Goal: Task Accomplishment & Management: Use online tool/utility

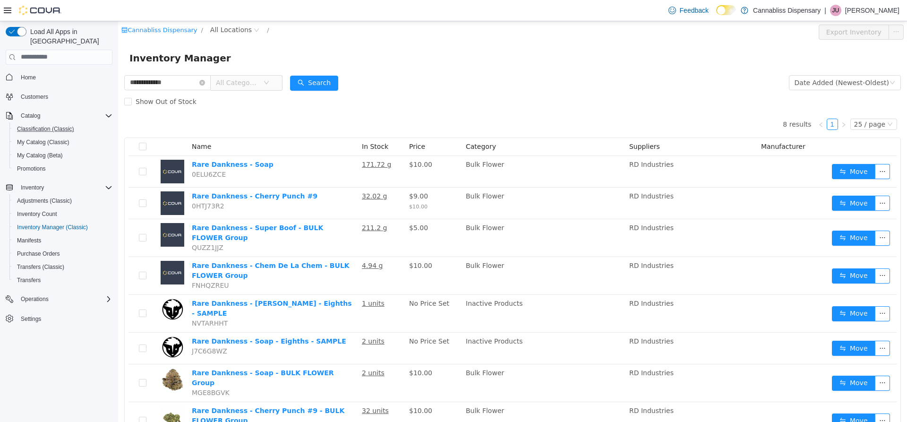
scroll to position [26, 0]
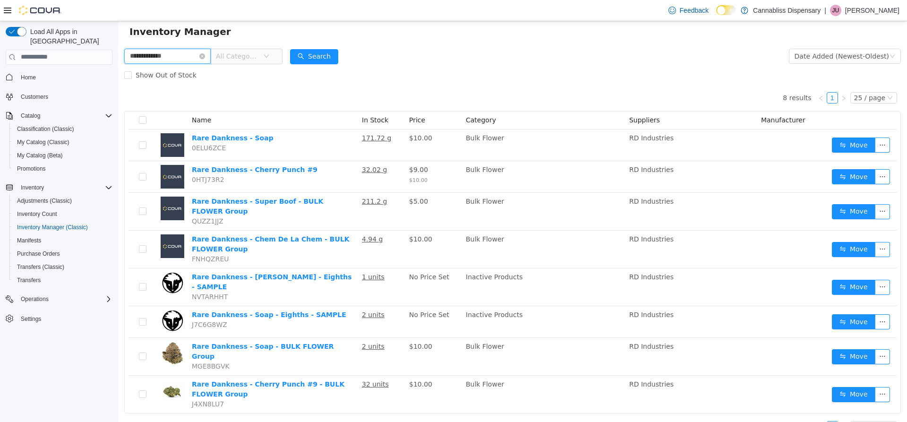
drag, startPoint x: 196, startPoint y: 57, endPoint x: 0, endPoint y: 78, distance: 197.1
click at [118, 78] on html "**********" at bounding box center [512, 194] width 789 height 400
type input "****"
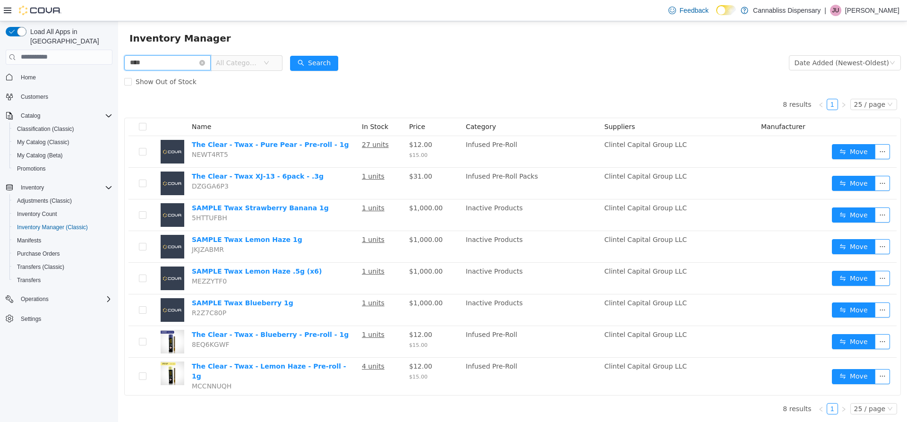
scroll to position [14, 0]
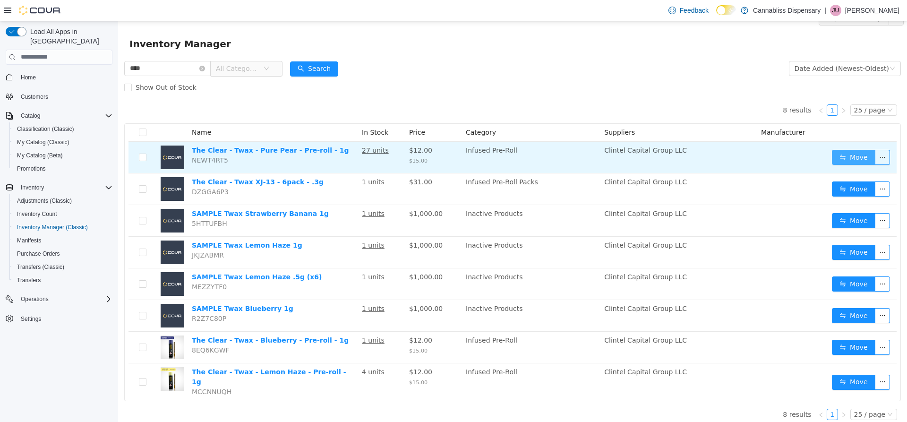
click at [857, 154] on button "Move" at bounding box center [853, 156] width 43 height 15
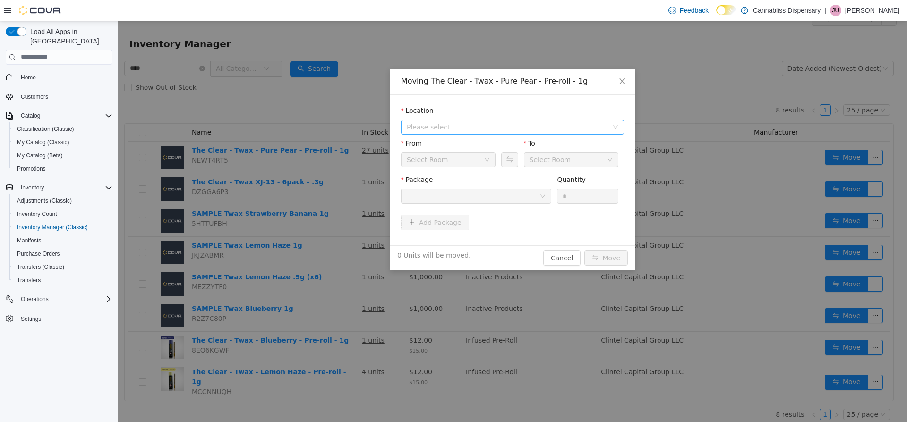
click at [563, 122] on span "Please select" at bounding box center [507, 126] width 201 height 9
click at [475, 157] on span "[STREET_ADDRESS][PERSON_NAME]" at bounding box center [485, 161] width 120 height 8
click at [539, 193] on div at bounding box center [473, 195] width 133 height 14
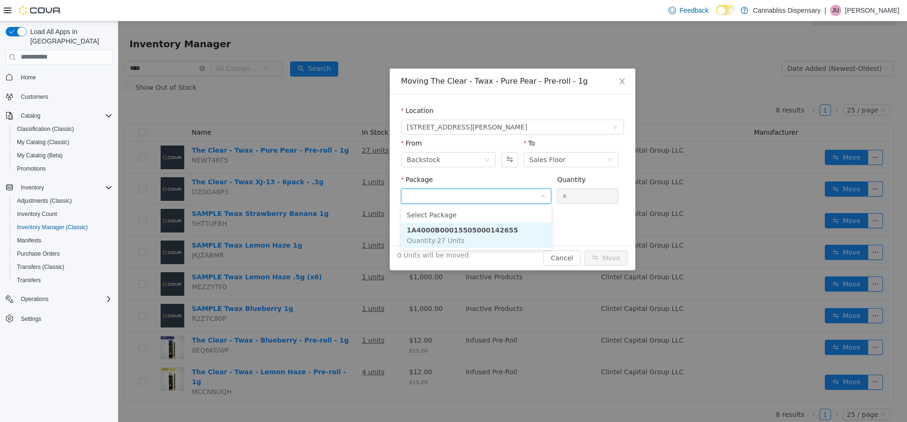
click at [473, 233] on strong "1A4000B00015505000142655" at bounding box center [462, 230] width 111 height 8
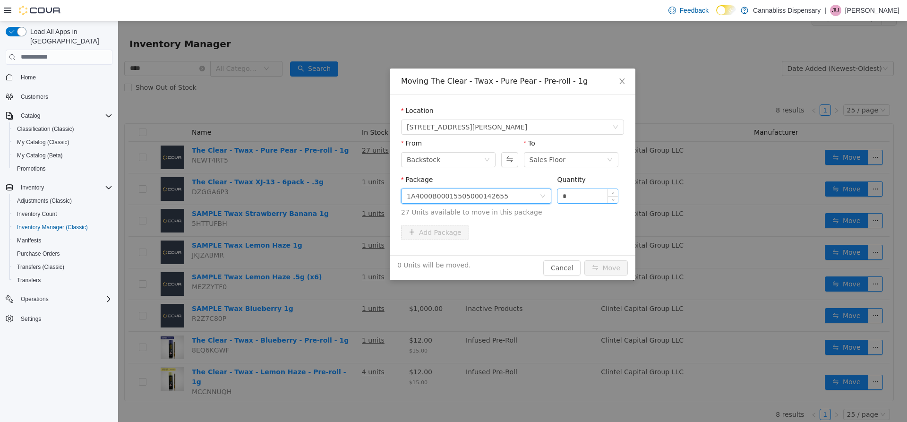
click at [570, 192] on input "*" at bounding box center [587, 195] width 60 height 14
click at [568, 220] on div "Package 1A4000B00015505000142655 Quantity * 27 Units available to move in this …" at bounding box center [512, 197] width 223 height 46
click at [485, 168] on div "From Backstock" at bounding box center [448, 154] width 94 height 33
click at [482, 162] on div "Backstock" at bounding box center [445, 159] width 77 height 14
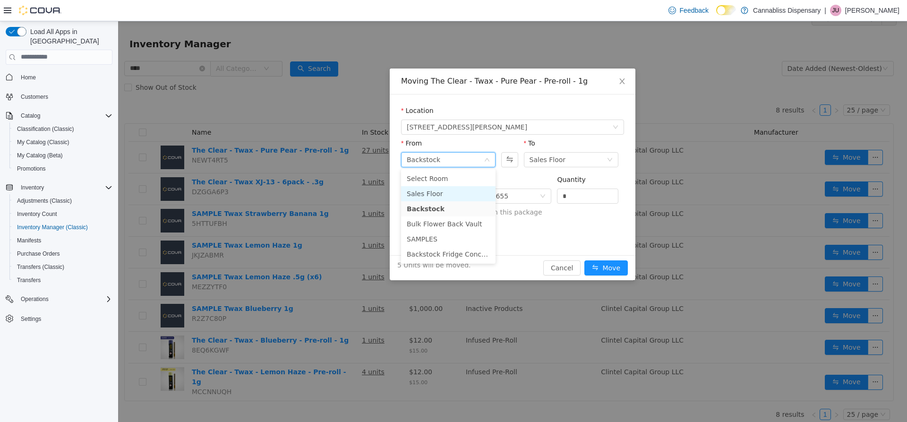
click at [445, 195] on li "Sales Floor" at bounding box center [448, 193] width 94 height 15
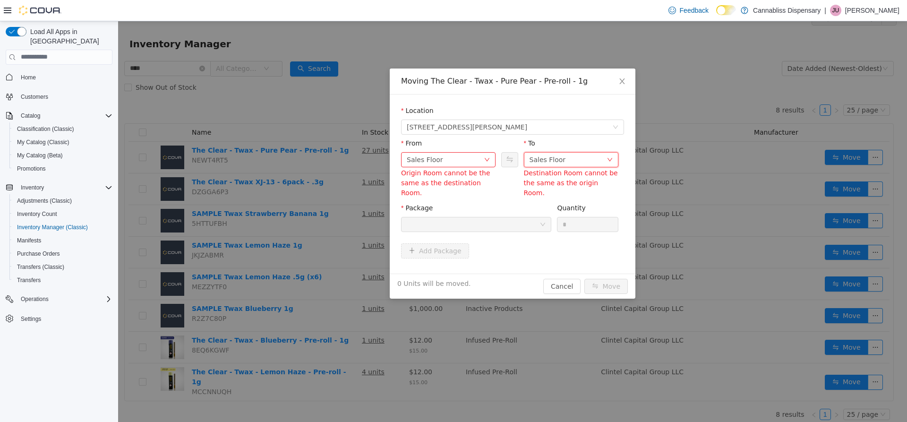
click at [568, 165] on div "Sales Floor" at bounding box center [567, 159] width 77 height 14
click at [552, 209] on li "Backstock" at bounding box center [571, 208] width 94 height 15
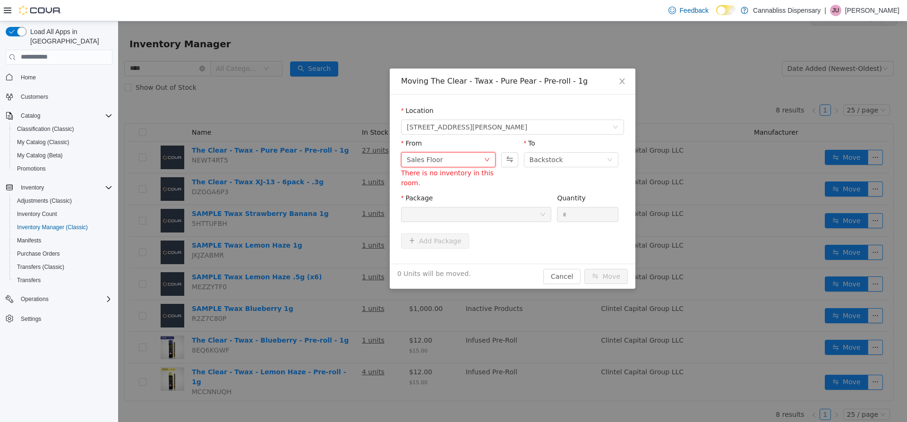
click at [472, 162] on div "Sales Floor" at bounding box center [445, 159] width 77 height 14
click at [443, 210] on li "Backstock" at bounding box center [448, 208] width 94 height 15
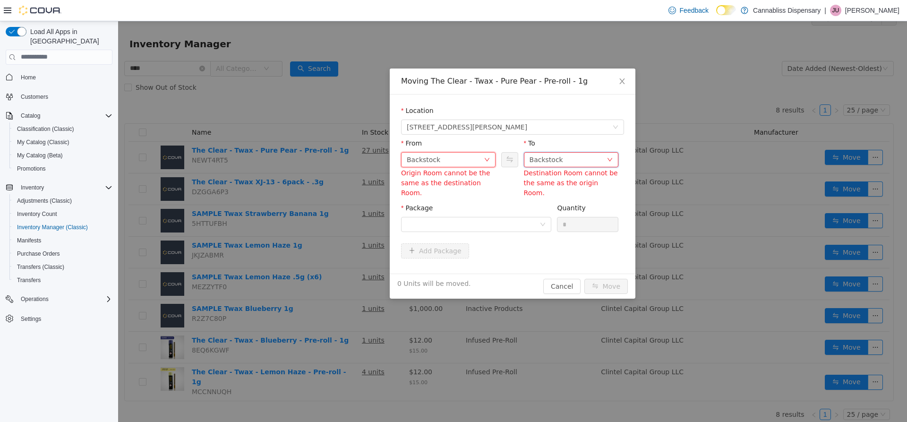
click at [545, 164] on div "Backstock" at bounding box center [546, 159] width 34 height 14
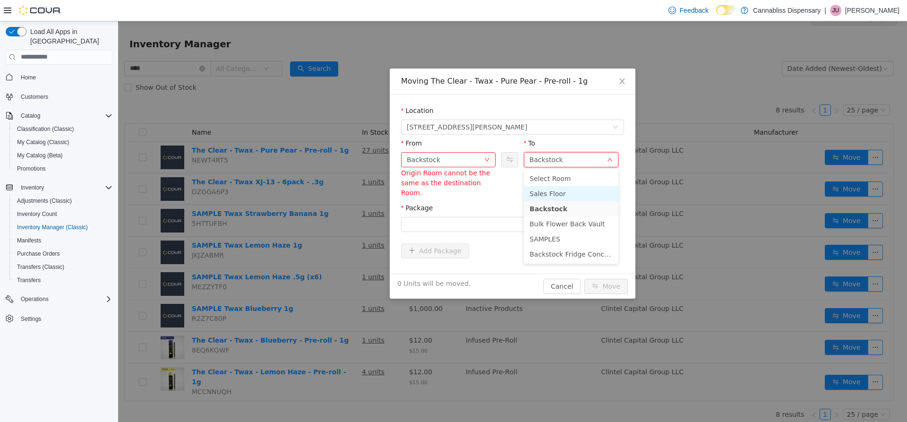
click at [545, 189] on li "Sales Floor" at bounding box center [571, 193] width 94 height 15
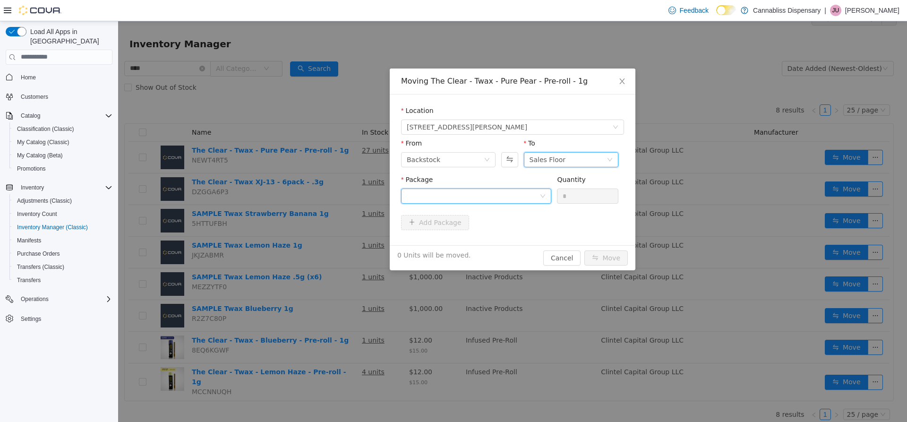
click at [532, 194] on div at bounding box center [473, 195] width 133 height 14
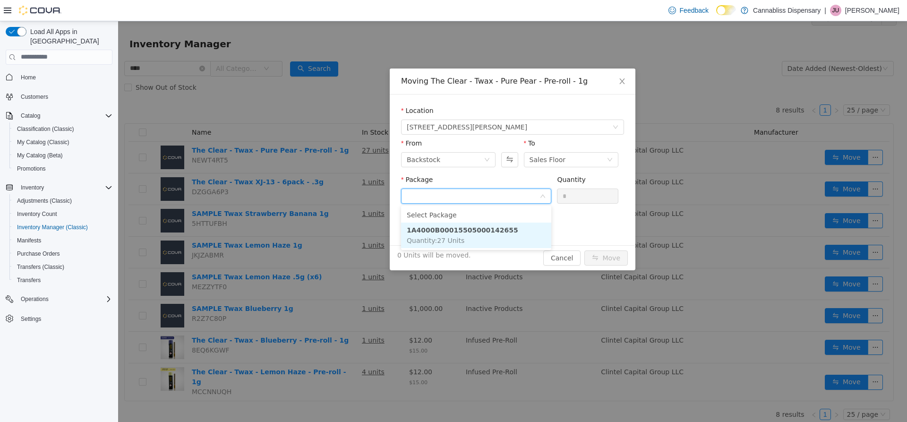
click at [484, 228] on strong "1A4000B00015505000142655" at bounding box center [462, 230] width 111 height 8
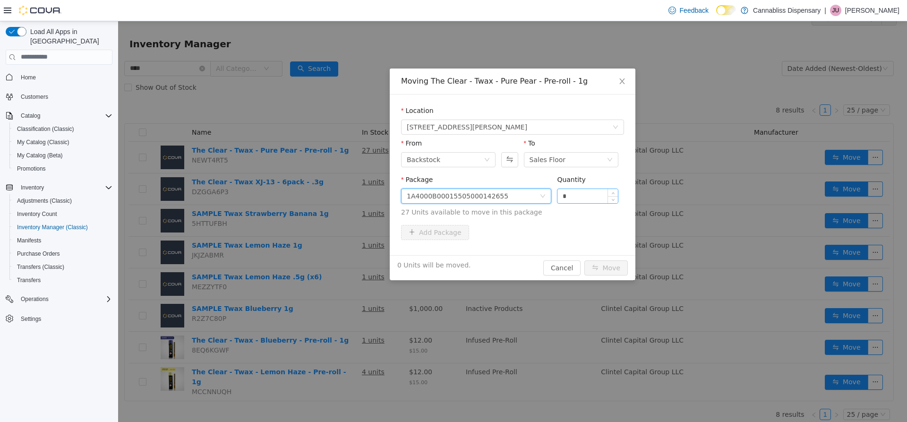
click at [587, 202] on input "*" at bounding box center [587, 195] width 60 height 14
type input "*"
click at [583, 229] on div "Add Package" at bounding box center [512, 231] width 223 height 15
click at [614, 267] on button "Move" at bounding box center [605, 267] width 43 height 15
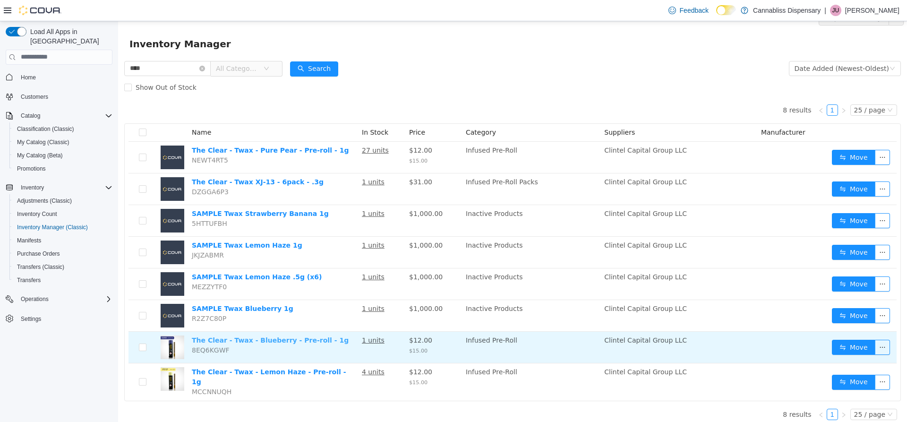
click at [299, 343] on link "The Clear - Twax - Blueberry - Pre-roll - 1g" at bounding box center [270, 340] width 157 height 8
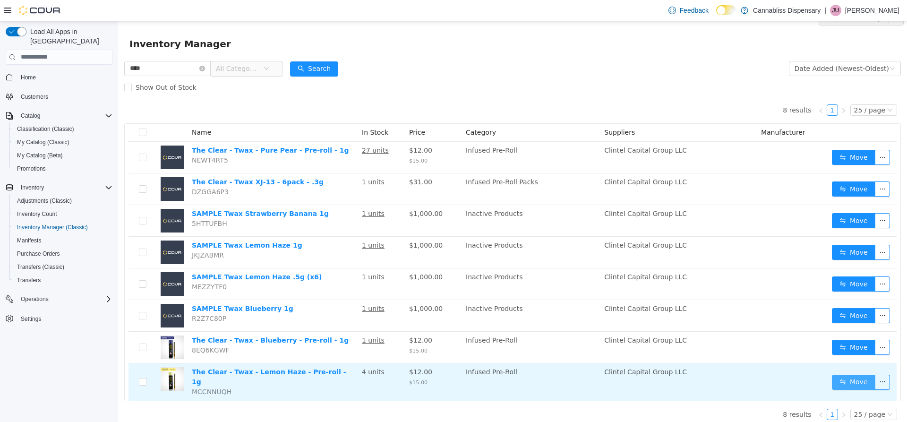
click at [847, 382] on button "Move" at bounding box center [853, 381] width 43 height 15
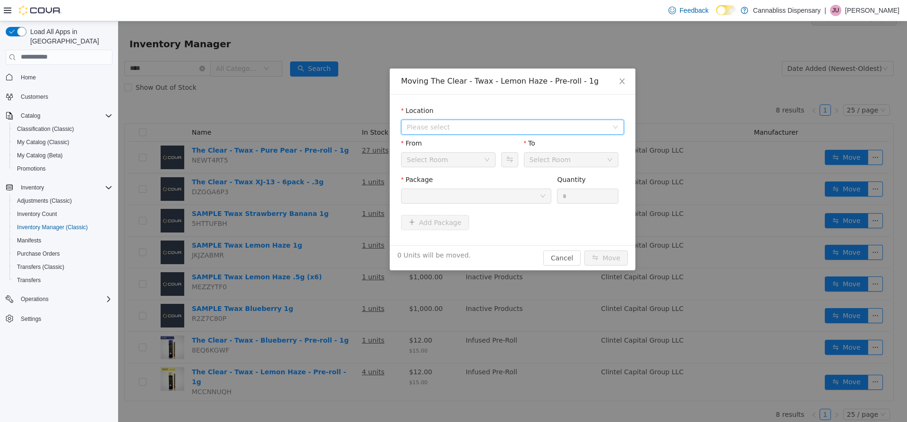
click at [547, 125] on span "Please select" at bounding box center [507, 126] width 201 height 9
click at [480, 162] on span "[STREET_ADDRESS][PERSON_NAME]" at bounding box center [485, 161] width 120 height 8
click at [537, 191] on div at bounding box center [473, 195] width 133 height 14
click at [536, 199] on div at bounding box center [473, 195] width 133 height 14
click at [543, 163] on div "Sales Floor" at bounding box center [547, 159] width 36 height 14
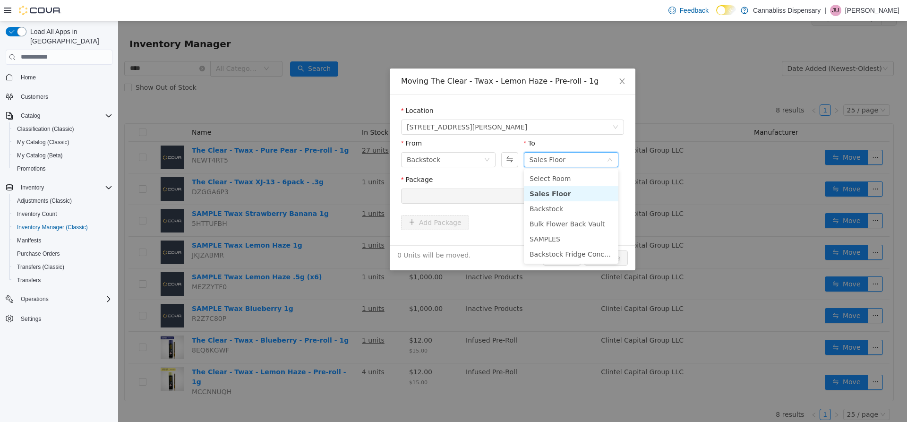
click at [545, 161] on div "Sales Floor" at bounding box center [547, 159] width 36 height 14
click at [478, 162] on div "Backstock" at bounding box center [445, 159] width 77 height 14
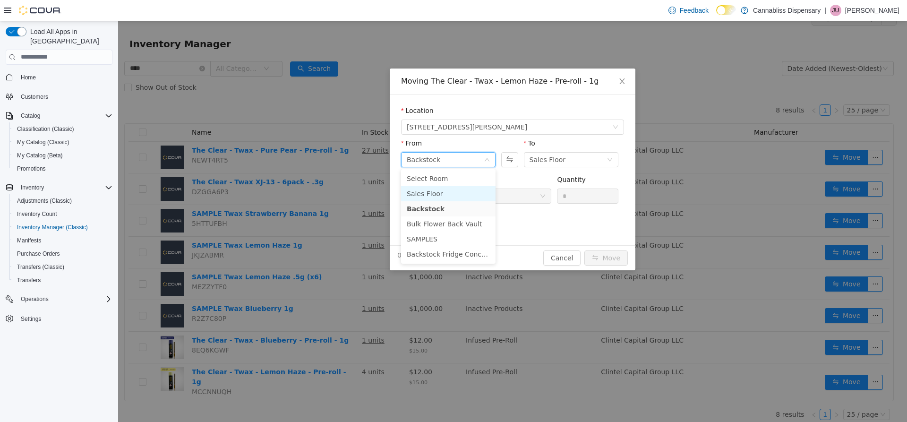
click at [445, 190] on li "Sales Floor" at bounding box center [448, 193] width 94 height 15
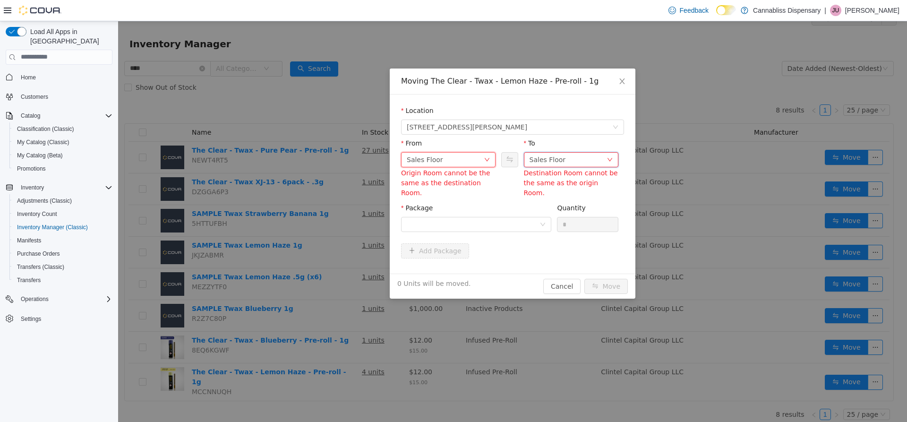
click at [547, 159] on div "Sales Floor" at bounding box center [547, 159] width 36 height 14
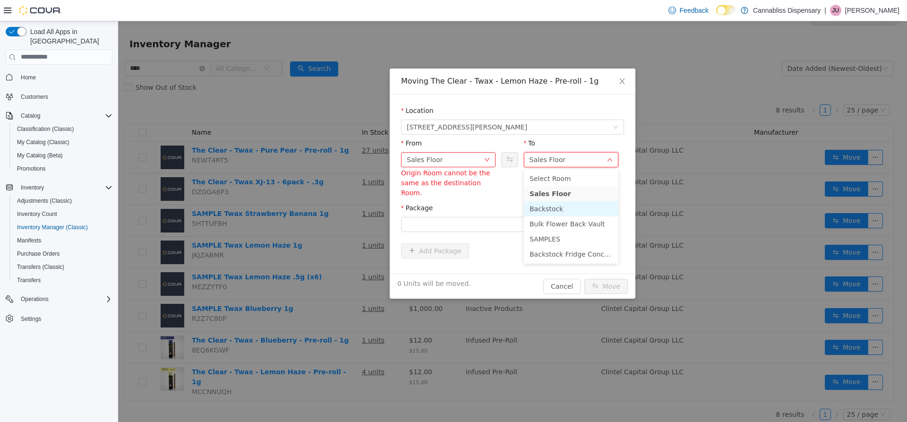
click at [548, 207] on li "Backstock" at bounding box center [571, 208] width 94 height 15
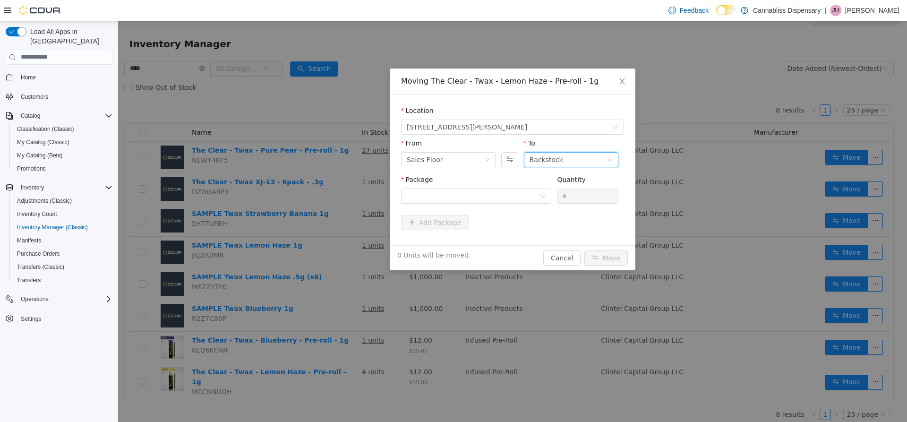
click at [509, 216] on div "Add Package" at bounding box center [512, 221] width 223 height 15
click at [477, 162] on div "Sales Floor" at bounding box center [445, 159] width 77 height 14
click at [445, 207] on li "Backstock" at bounding box center [448, 208] width 94 height 15
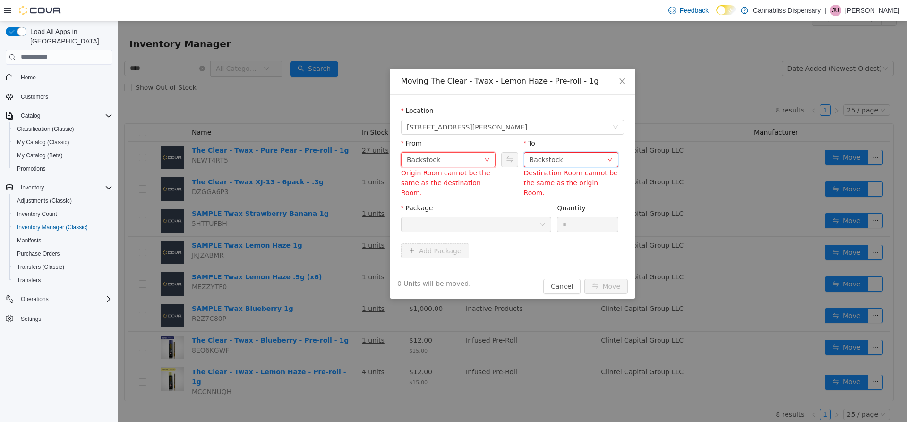
click at [553, 155] on div "Backstock" at bounding box center [546, 159] width 34 height 14
click at [548, 192] on li "Sales Floor" at bounding box center [571, 193] width 94 height 15
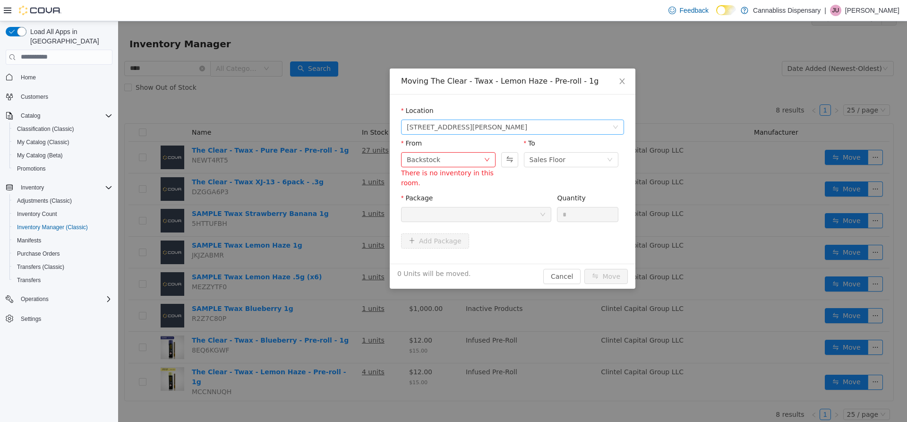
click at [462, 127] on span "[STREET_ADDRESS][PERSON_NAME]" at bounding box center [467, 126] width 120 height 14
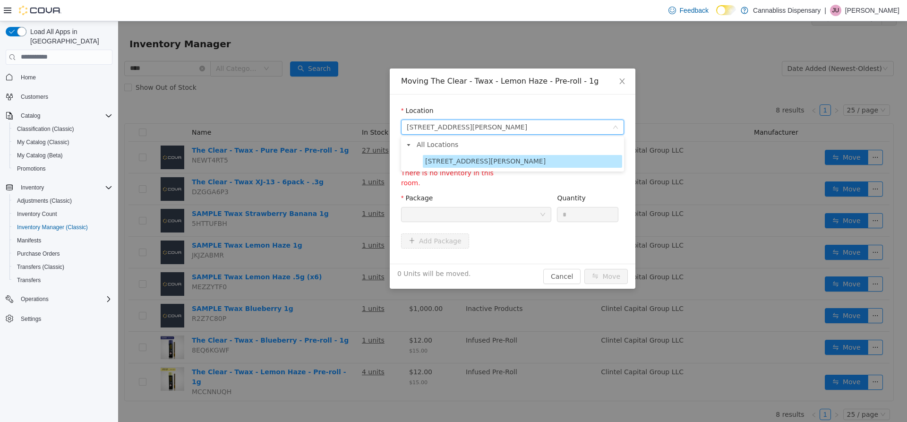
click at [471, 192] on div "From Backstock There is no inventory in this room. To Sales Floor" at bounding box center [512, 165] width 223 height 55
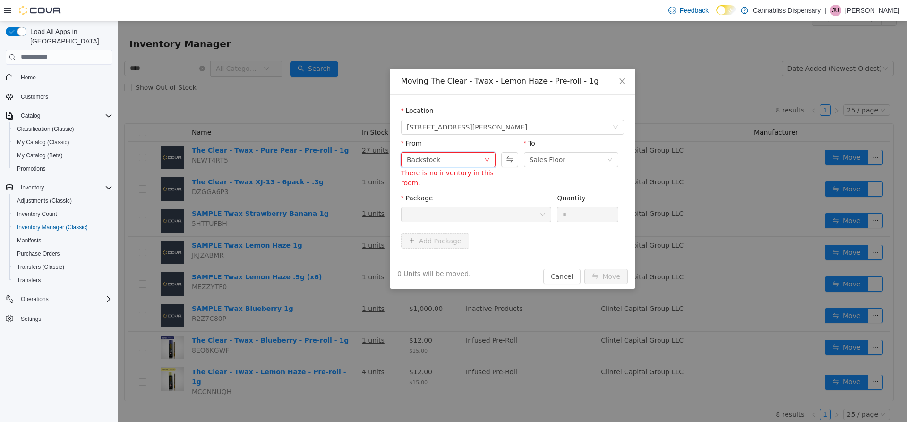
click at [477, 162] on div "Backstock" at bounding box center [445, 159] width 77 height 14
click at [456, 180] on li "Select Room" at bounding box center [448, 177] width 94 height 15
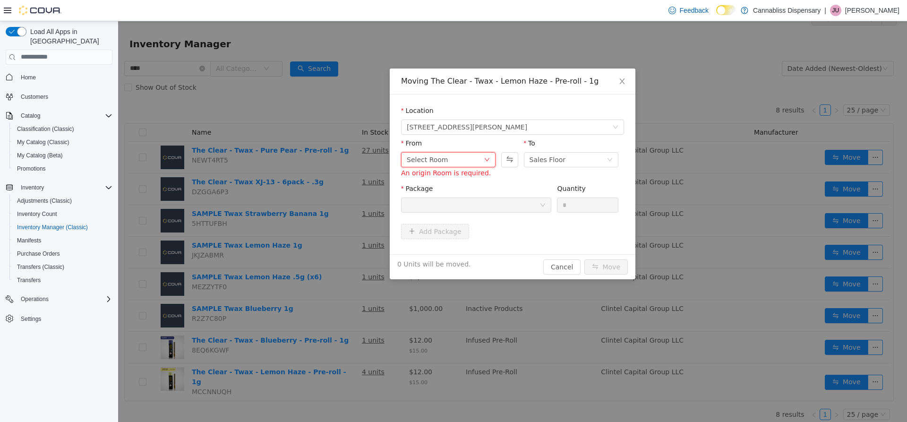
click at [457, 158] on div "Select Room" at bounding box center [445, 159] width 77 height 14
click at [446, 196] on li "Sales Floor" at bounding box center [448, 193] width 94 height 15
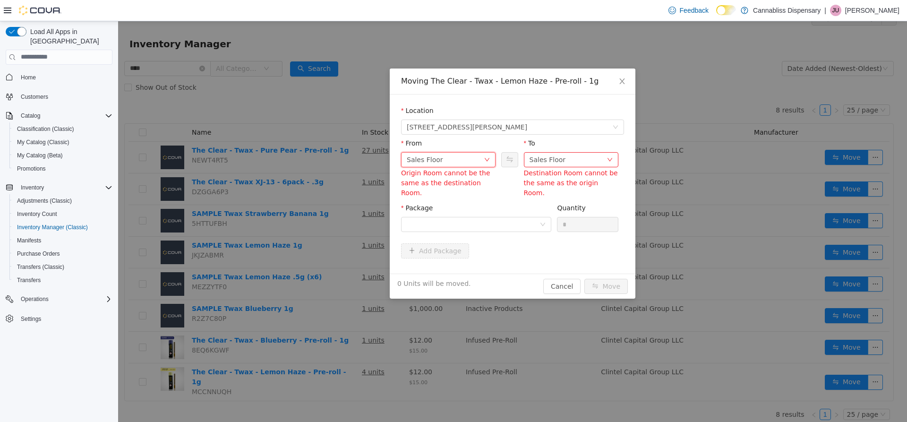
click at [451, 159] on div "Sales Floor" at bounding box center [445, 159] width 77 height 14
click at [440, 225] on li "Bulk Flower Back Vault" at bounding box center [448, 223] width 94 height 15
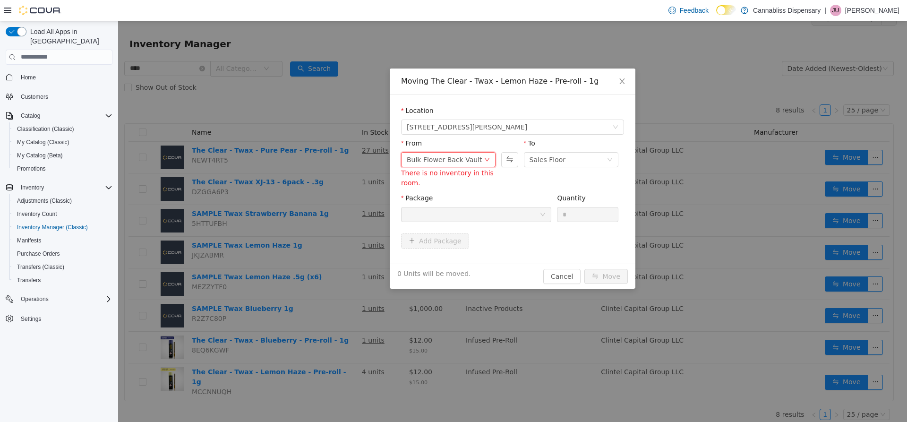
click at [453, 161] on div "Bulk Flower Back Vault" at bounding box center [444, 159] width 75 height 14
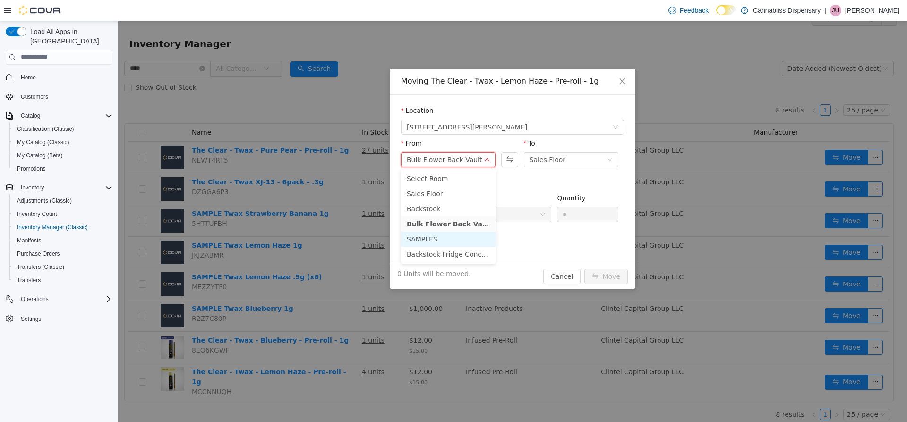
click at [438, 240] on li "SAMPLES" at bounding box center [448, 238] width 94 height 15
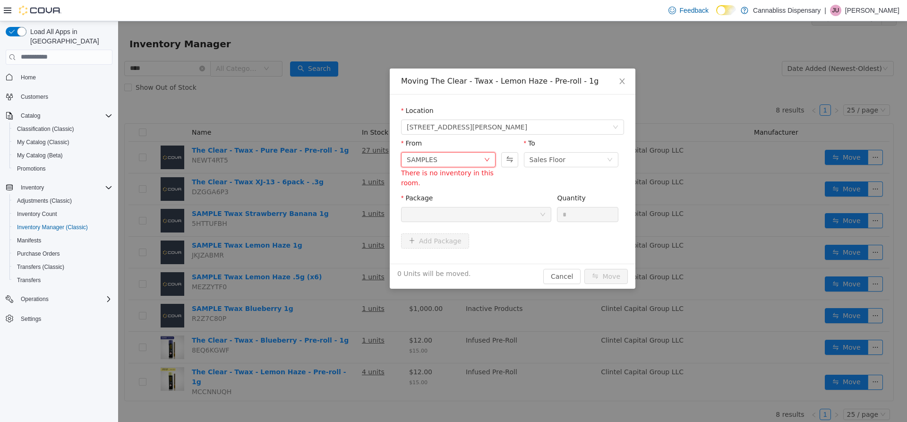
click at [448, 164] on div "SAMPLES" at bounding box center [445, 159] width 77 height 14
click at [445, 252] on li "Backstock Fridge Concentrates" at bounding box center [448, 253] width 94 height 15
click at [457, 164] on div "Backstock Fridge Concentrates" at bounding box center [445, 159] width 77 height 14
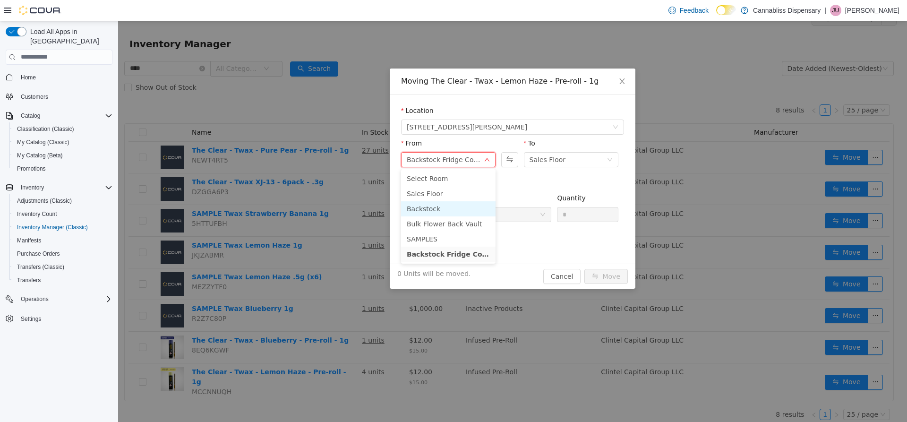
click at [443, 203] on li "Backstock" at bounding box center [448, 208] width 94 height 15
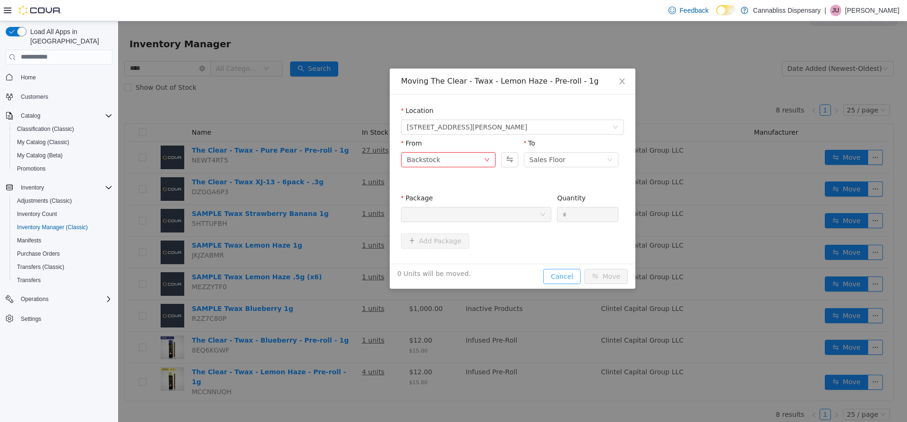
click at [569, 276] on button "Cancel" at bounding box center [561, 275] width 37 height 15
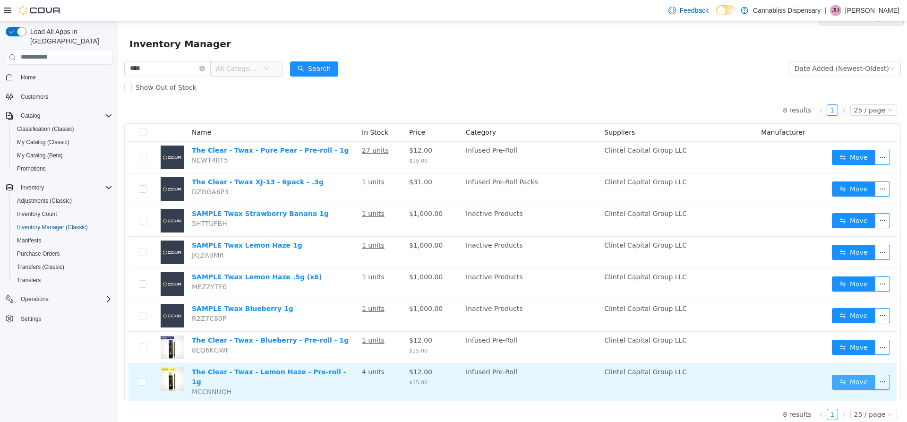
click at [838, 378] on button "Move" at bounding box center [853, 381] width 43 height 15
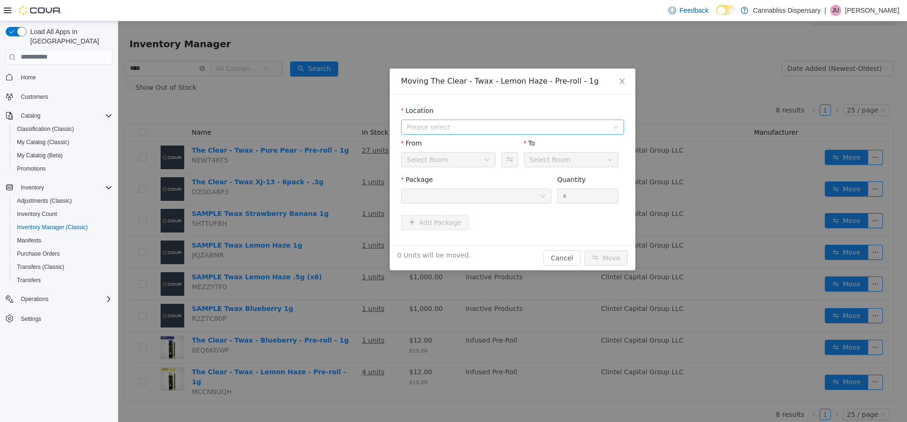
click at [431, 127] on span "Please select" at bounding box center [507, 126] width 201 height 9
click at [440, 164] on span "[STREET_ADDRESS][PERSON_NAME]" at bounding box center [485, 161] width 120 height 8
click at [542, 194] on icon "icon: down" at bounding box center [543, 196] width 6 height 6
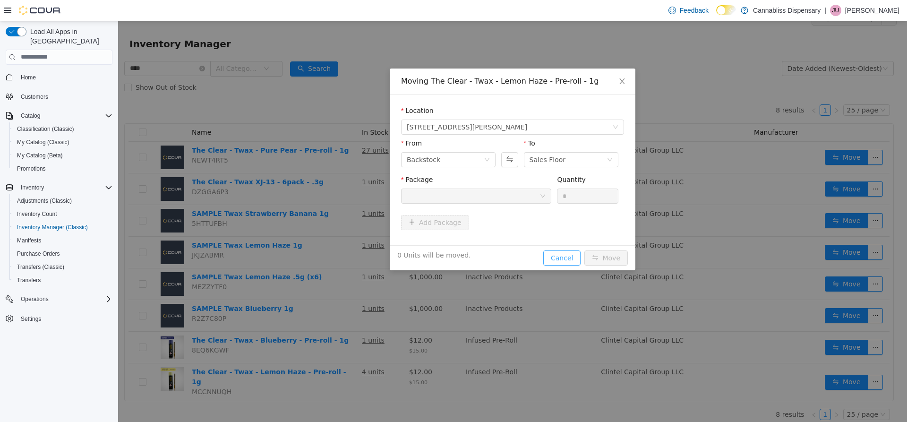
click at [562, 260] on button "Cancel" at bounding box center [561, 257] width 37 height 15
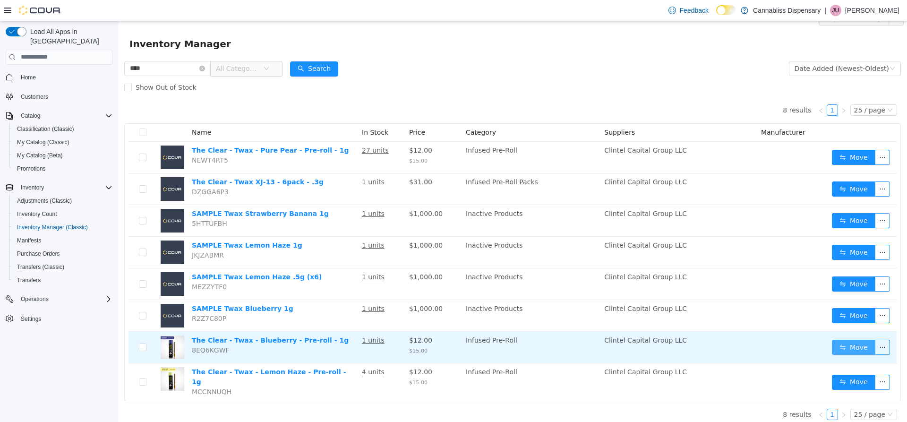
click at [836, 346] on button "Move" at bounding box center [853, 346] width 43 height 15
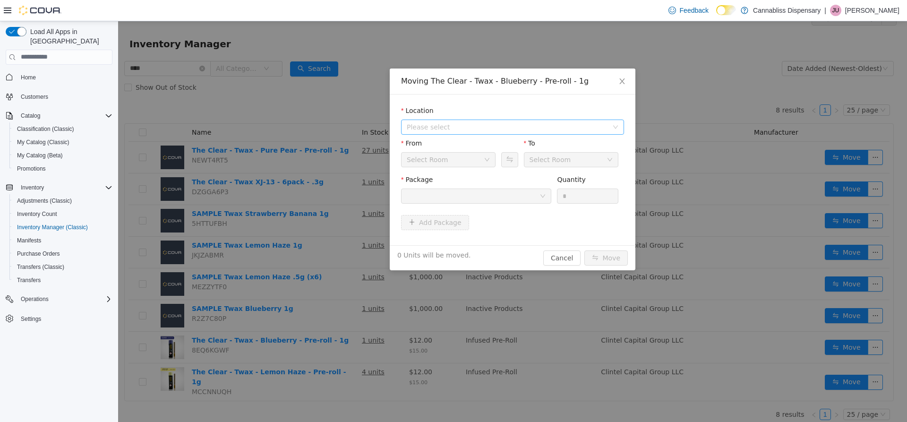
click at [496, 131] on span "Please select" at bounding box center [509, 126] width 205 height 14
click at [481, 157] on span "[STREET_ADDRESS][PERSON_NAME]" at bounding box center [485, 161] width 120 height 8
click at [510, 179] on form "Location 440 Lawrence Street From Backstock To Sales Floor Package Quantity * A…" at bounding box center [512, 169] width 223 height 128
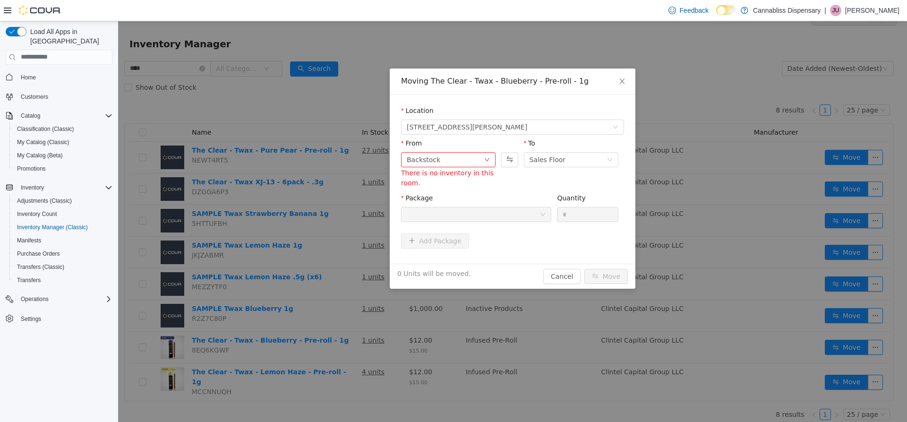
click at [533, 208] on div at bounding box center [473, 214] width 133 height 14
click at [570, 279] on button "Cancel" at bounding box center [561, 275] width 37 height 15
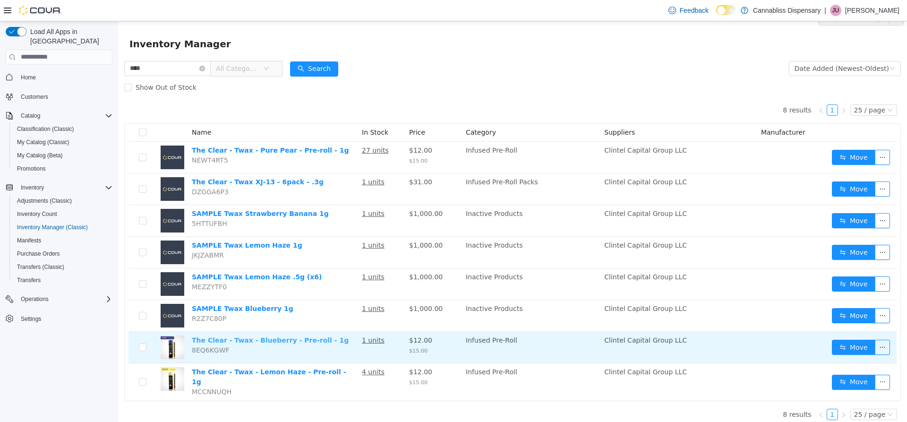
click at [263, 341] on link "The Clear - Twax - Blueberry - Pre-roll - 1g" at bounding box center [270, 340] width 157 height 8
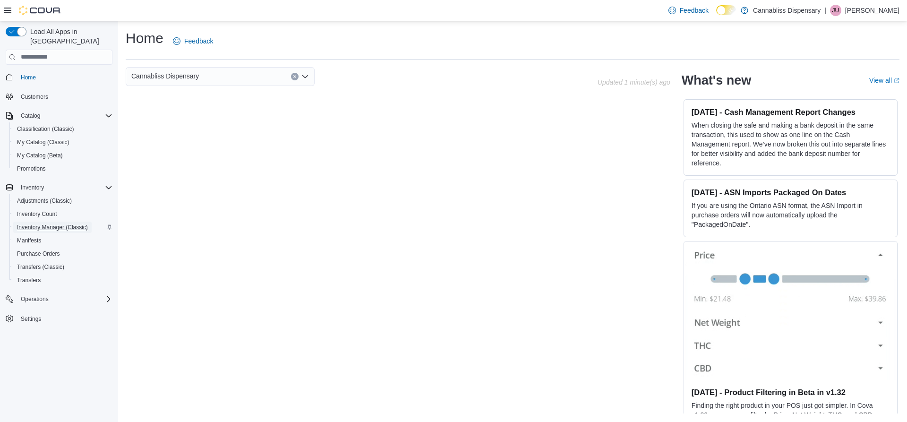
click at [71, 223] on span "Inventory Manager (Classic)" at bounding box center [52, 227] width 71 height 8
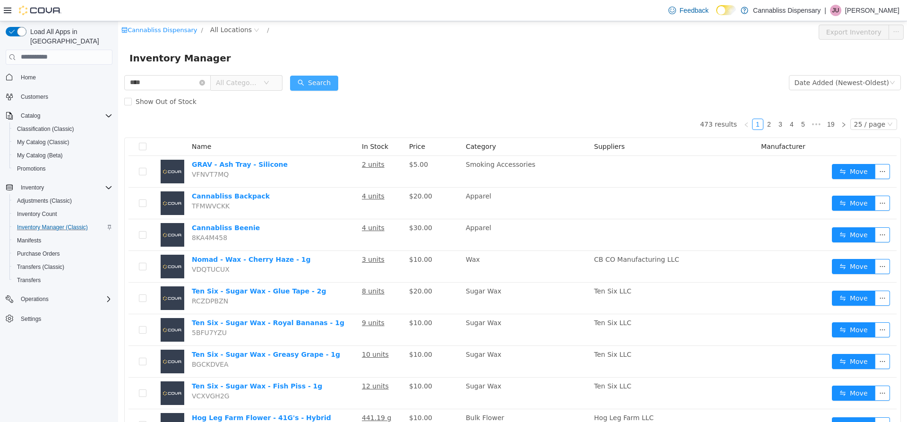
type input "****"
click at [325, 82] on button "Search" at bounding box center [314, 82] width 48 height 15
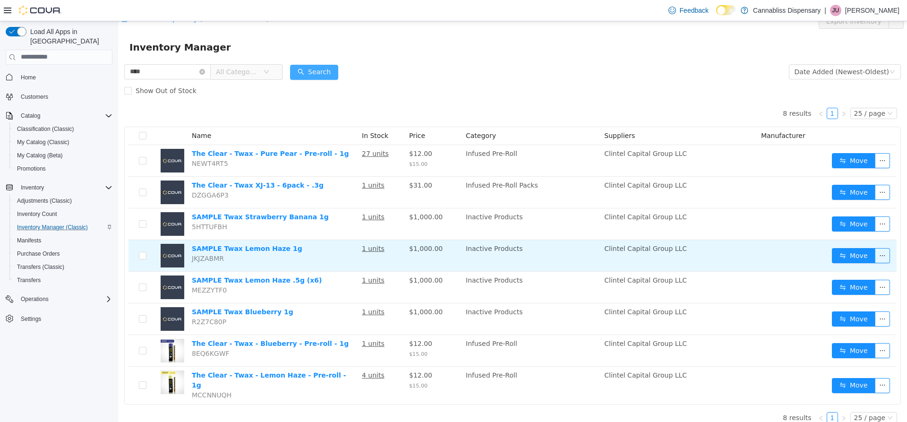
scroll to position [14, 0]
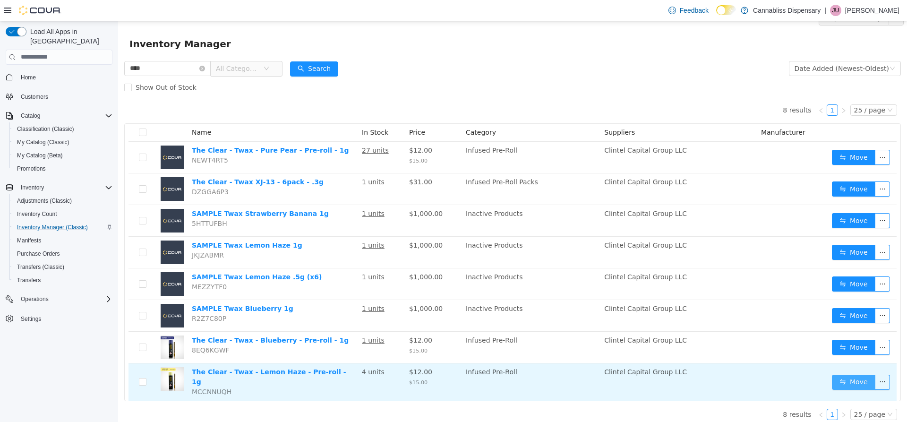
click at [842, 376] on button "Move" at bounding box center [853, 381] width 43 height 15
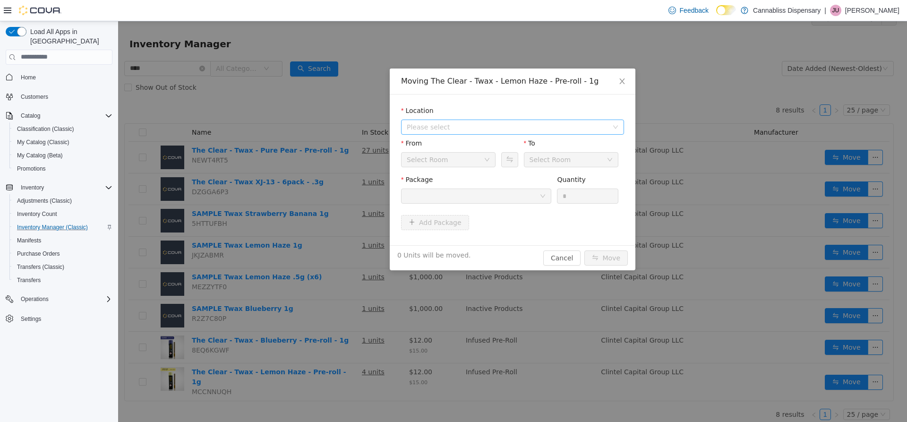
click at [464, 128] on span "Please select" at bounding box center [507, 126] width 201 height 9
click at [454, 163] on span "[STREET_ADDRESS][PERSON_NAME]" at bounding box center [485, 161] width 120 height 8
click at [545, 199] on div at bounding box center [476, 195] width 150 height 15
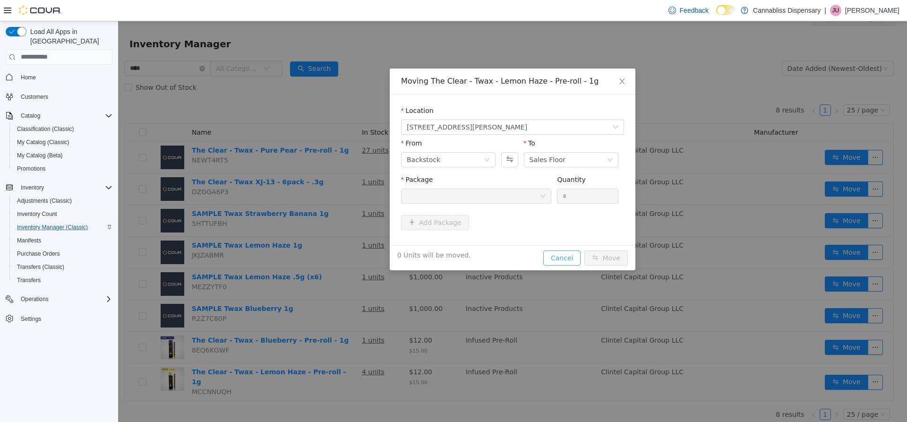
click at [563, 261] on button "Cancel" at bounding box center [561, 257] width 37 height 15
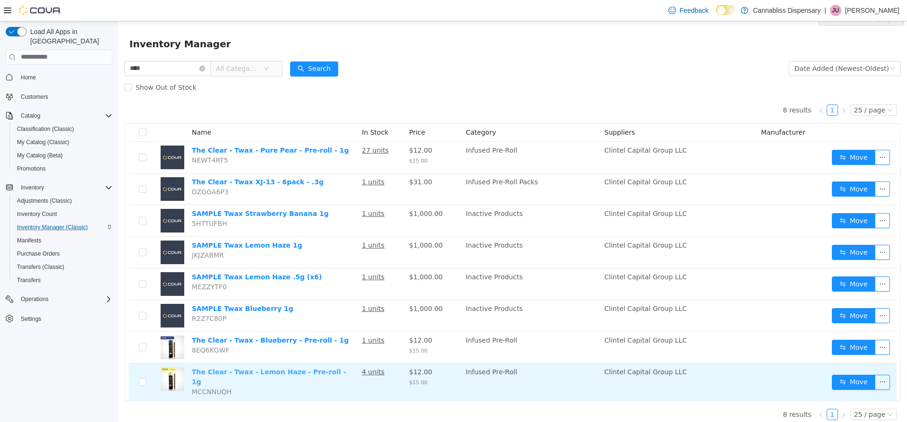
click at [295, 370] on link "The Clear - Twax - Lemon Haze - Pre-roll - 1g" at bounding box center [269, 375] width 154 height 17
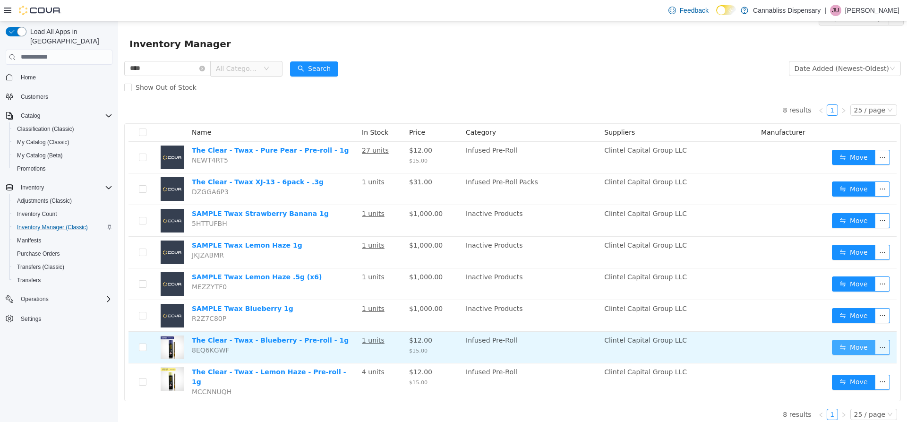
click at [848, 346] on button "Move" at bounding box center [853, 346] width 43 height 15
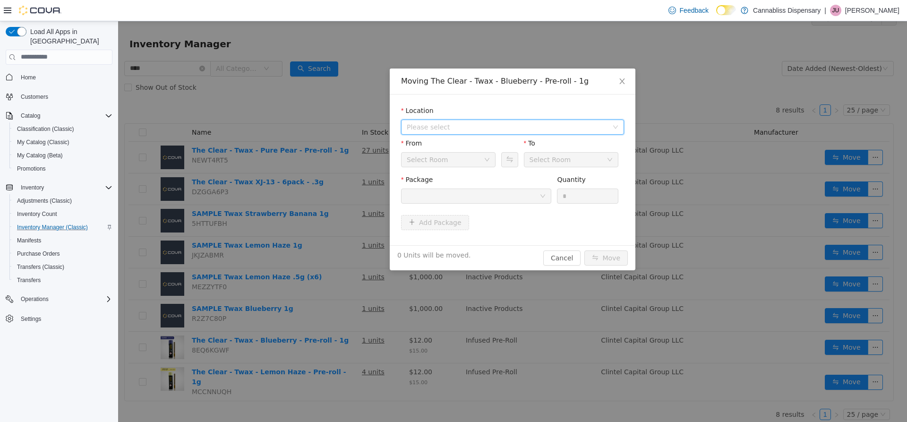
click at [486, 127] on span "Please select" at bounding box center [507, 126] width 201 height 9
click at [468, 163] on span "[STREET_ADDRESS][PERSON_NAME]" at bounding box center [485, 161] width 120 height 8
click at [540, 203] on div at bounding box center [476, 195] width 150 height 15
click at [574, 255] on button "Cancel" at bounding box center [561, 257] width 37 height 15
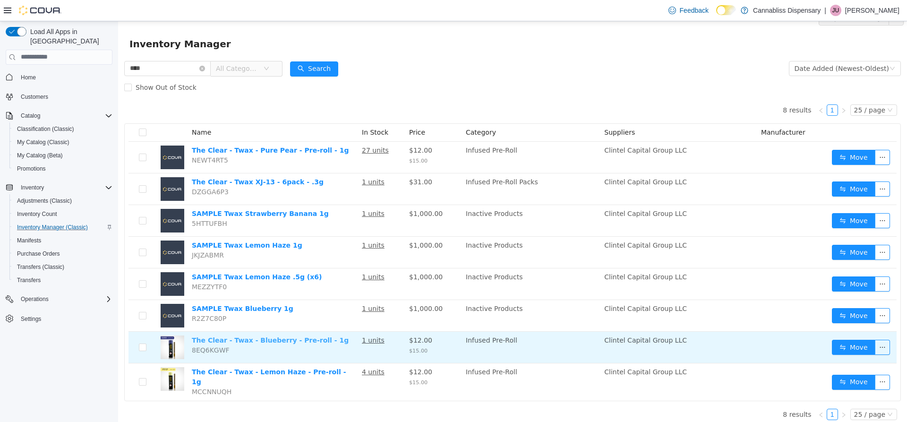
click at [272, 339] on link "The Clear - Twax - Blueberry - Pre-roll - 1g" at bounding box center [270, 340] width 157 height 8
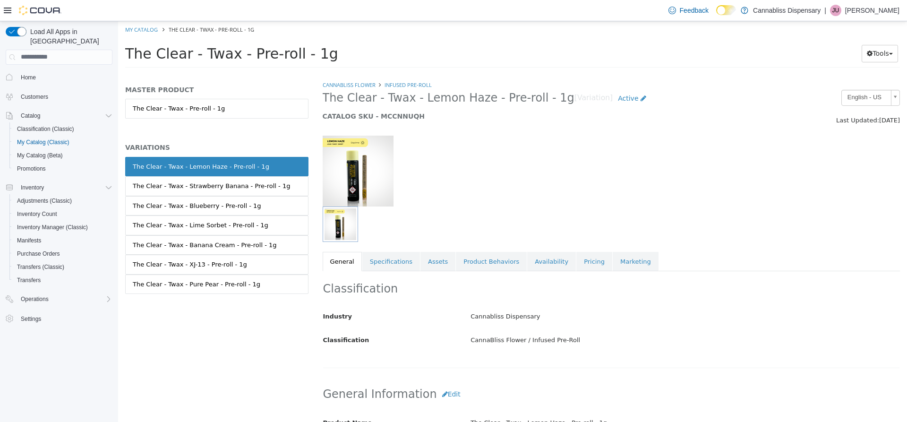
scroll to position [47, 0]
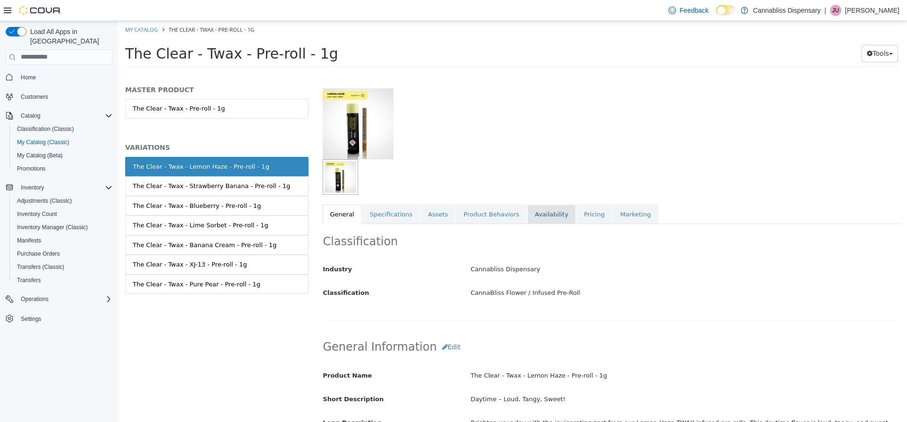
click at [536, 218] on link "Availability" at bounding box center [551, 214] width 49 height 20
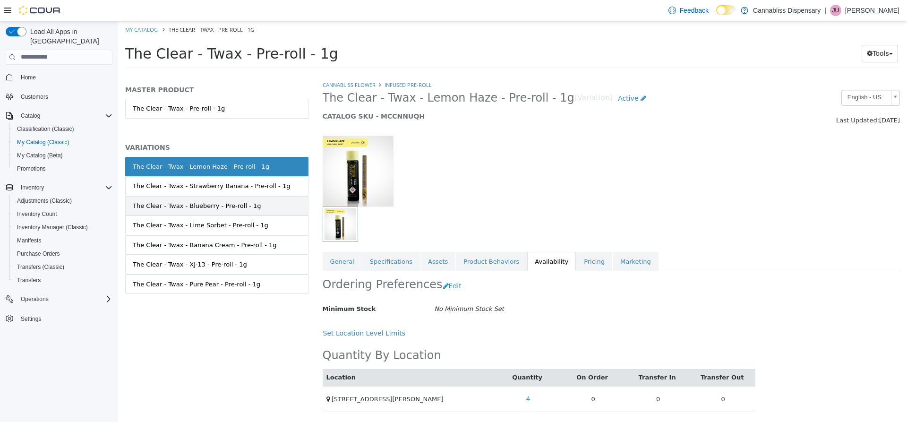
click at [232, 204] on div "The Clear - Twax - Blueberry - Pre-roll - 1g" at bounding box center [197, 205] width 128 height 9
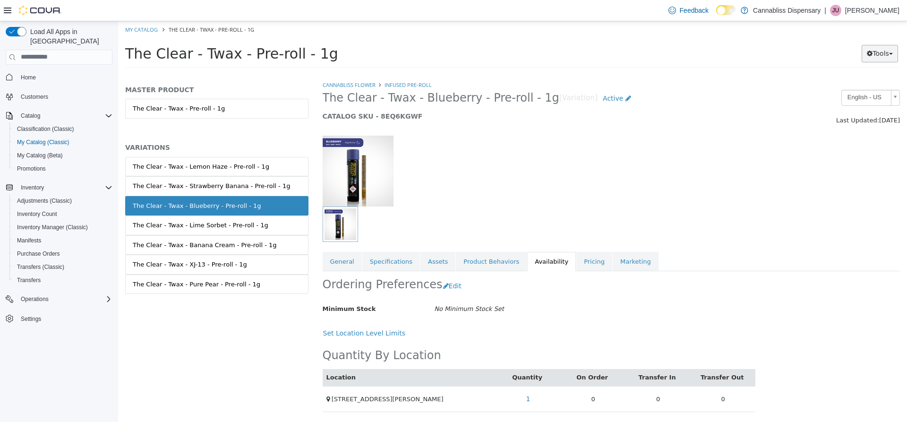
click at [879, 57] on button "Tools" at bounding box center [879, 52] width 36 height 17
click at [868, 84] on link "Print Labels" at bounding box center [860, 84] width 75 height 13
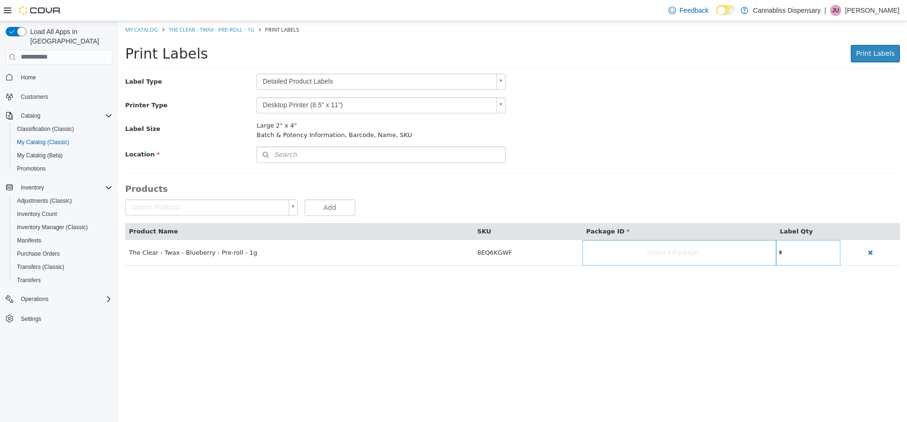
click at [476, 77] on body "Saving Bulk Changes... × My Catalog The Clear - Twax - Pre-roll - 1g Print Labe…" at bounding box center [512, 148] width 789 height 254
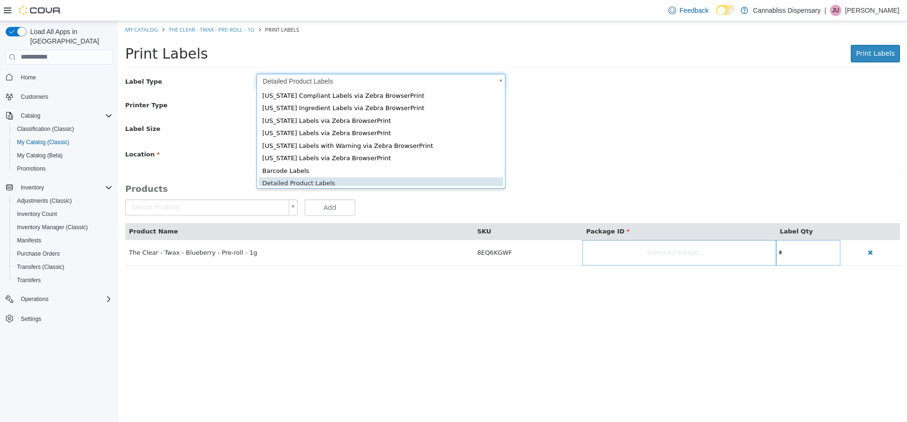
scroll to position [13, 0]
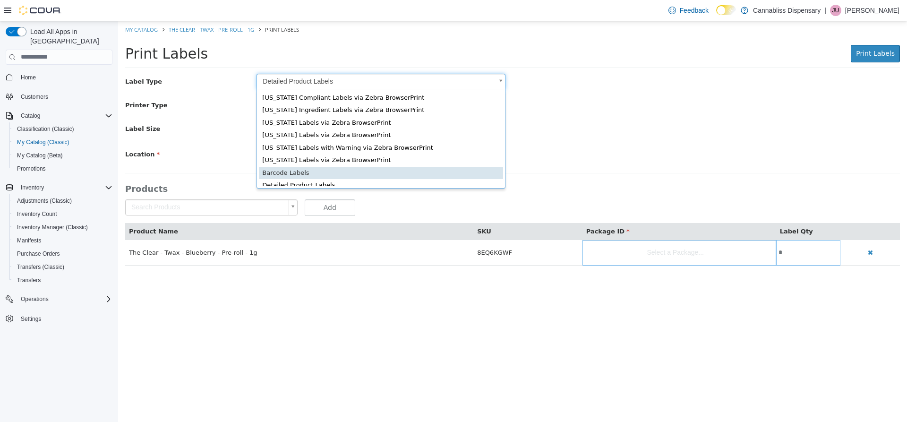
type input "*"
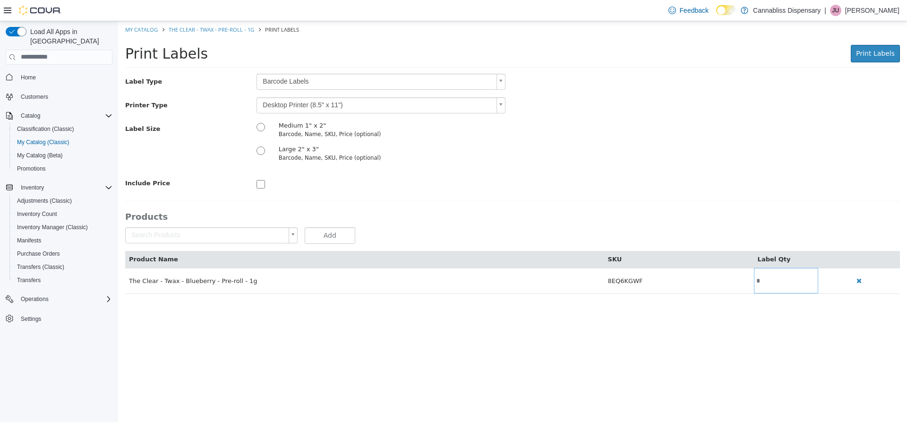
click at [289, 104] on body "Saving Bulk Changes... × My Catalog The Clear - Twax - Pre-roll - 1g Print Labe…" at bounding box center [512, 162] width 789 height 282
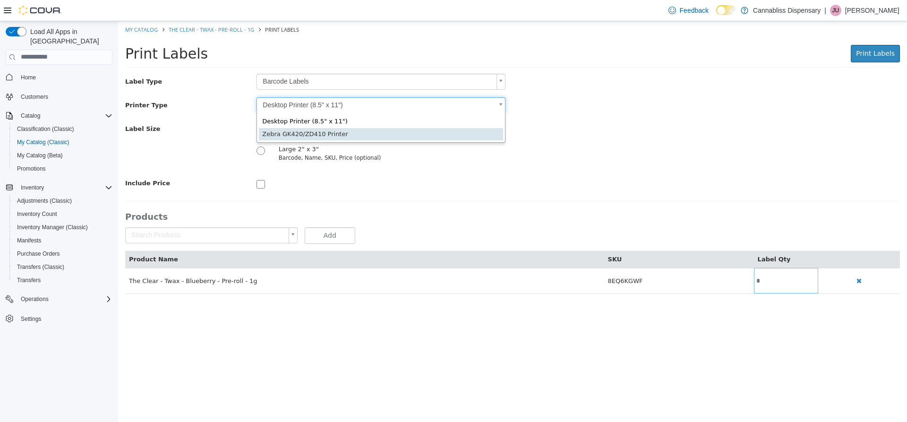
type input "*"
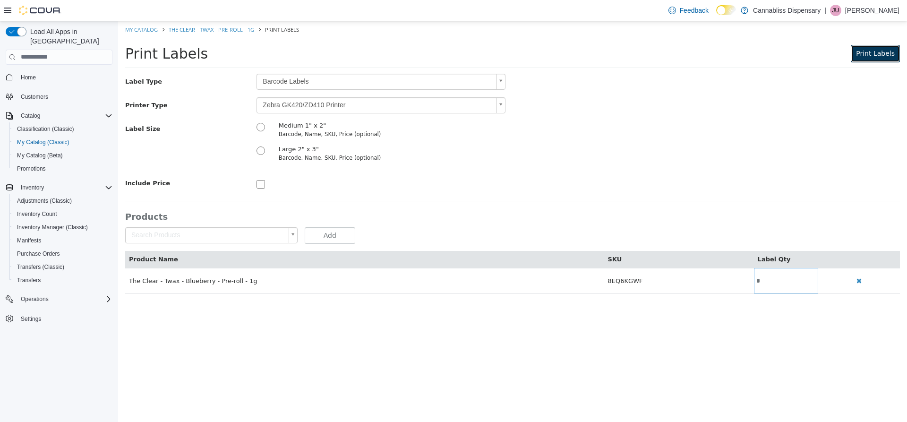
click at [872, 60] on button "Print Labels" at bounding box center [875, 52] width 49 height 17
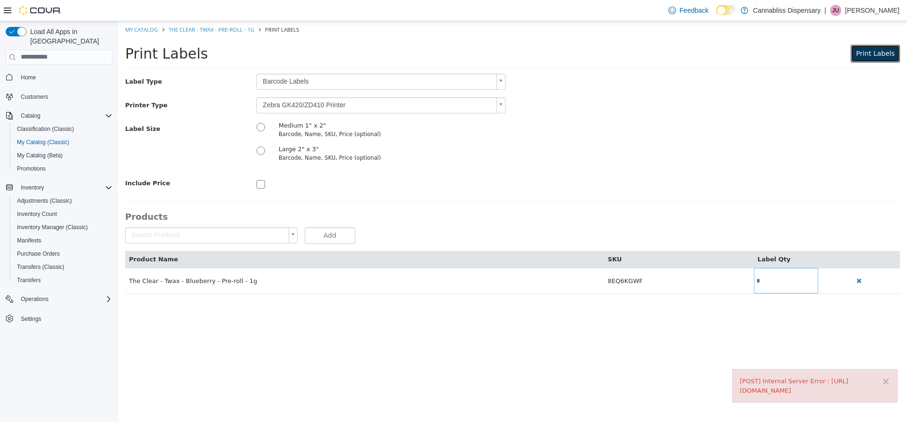
click at [880, 49] on span "Print Labels" at bounding box center [875, 53] width 39 height 8
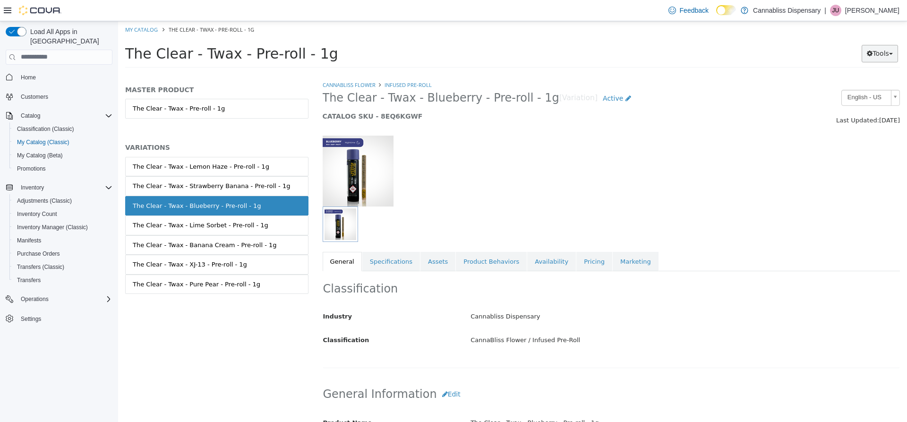
click at [880, 55] on button "Tools" at bounding box center [879, 52] width 36 height 17
click at [848, 82] on link "Print Labels" at bounding box center [860, 84] width 75 height 13
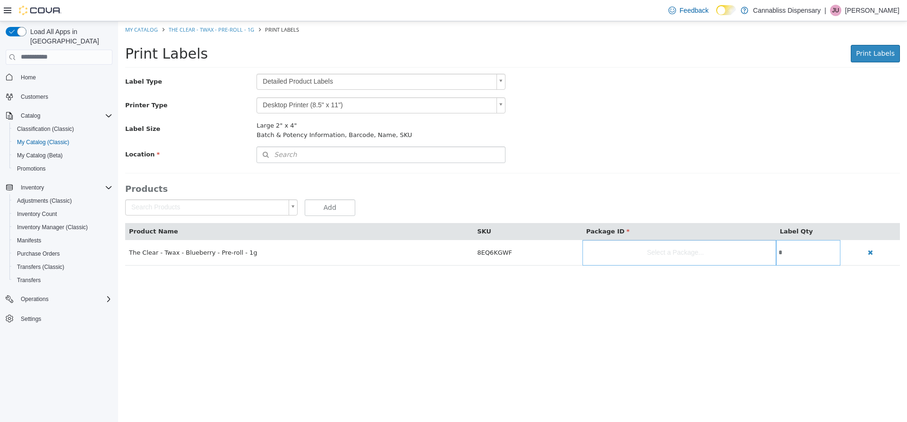
click at [382, 84] on body "Saving Bulk Changes... × My Catalog The Clear - Twax - Pre-roll - 1g Print Labe…" at bounding box center [512, 148] width 789 height 254
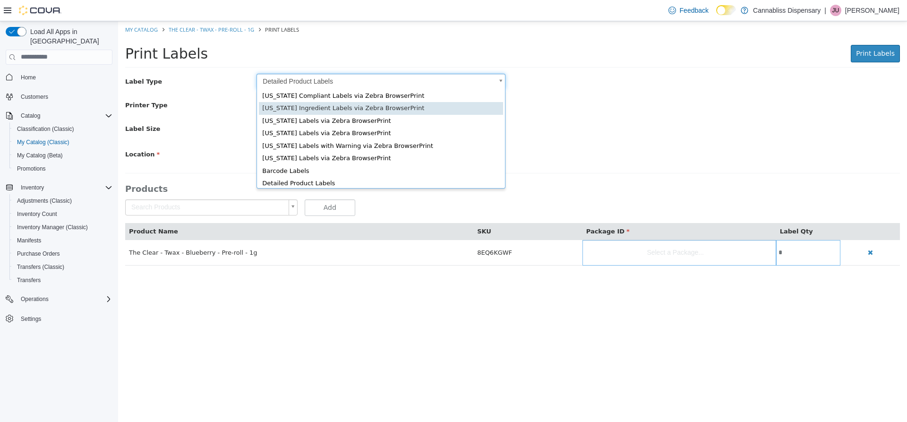
scroll to position [13, 0]
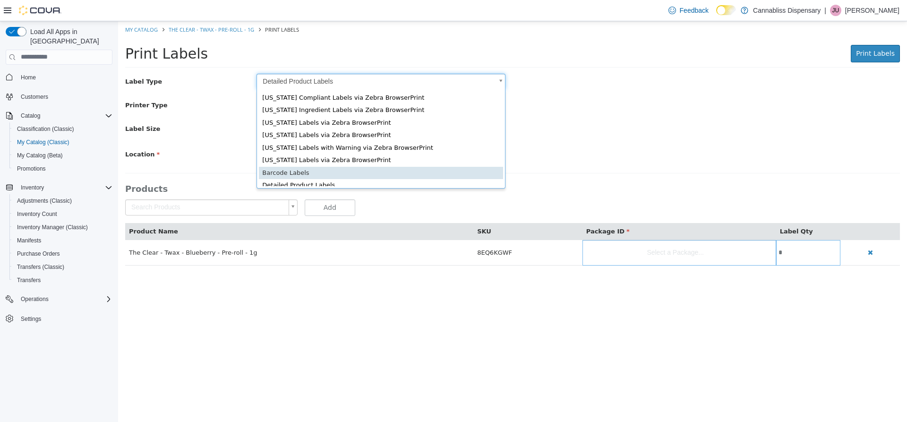
type input "*"
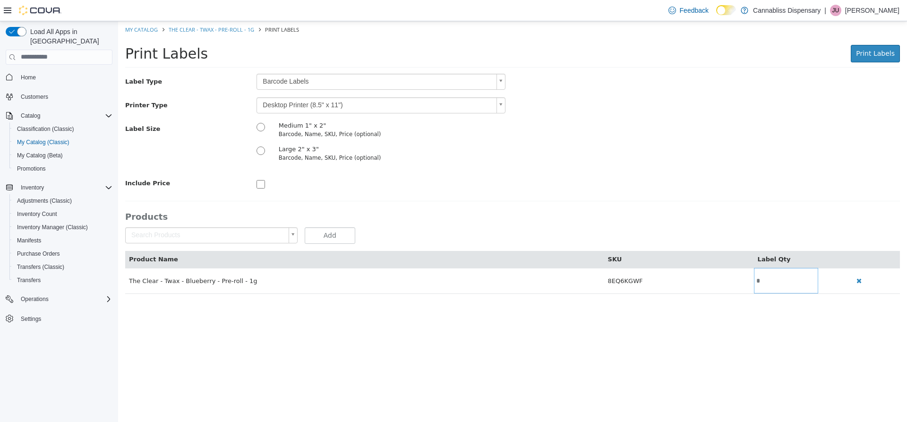
click at [331, 106] on body "Saving Bulk Changes... × My Catalog The Clear - Twax - Pre-roll - 1g Print Labe…" at bounding box center [512, 162] width 789 height 282
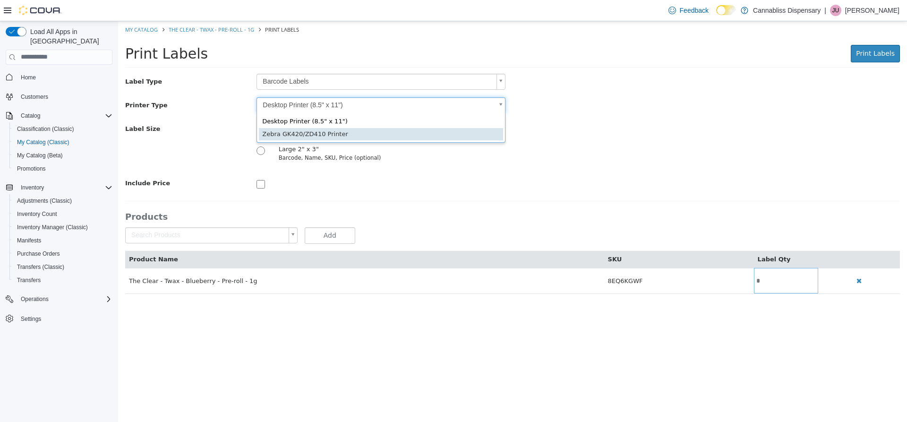
type input "*"
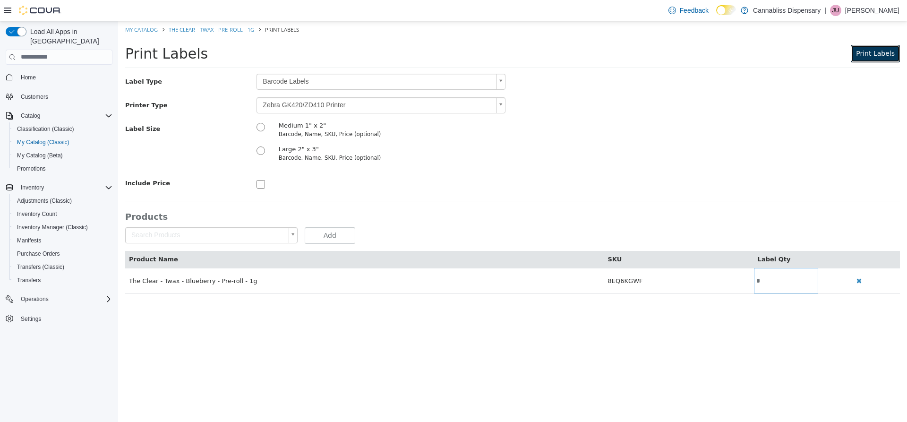
click at [864, 57] on span "Print Labels" at bounding box center [875, 53] width 39 height 8
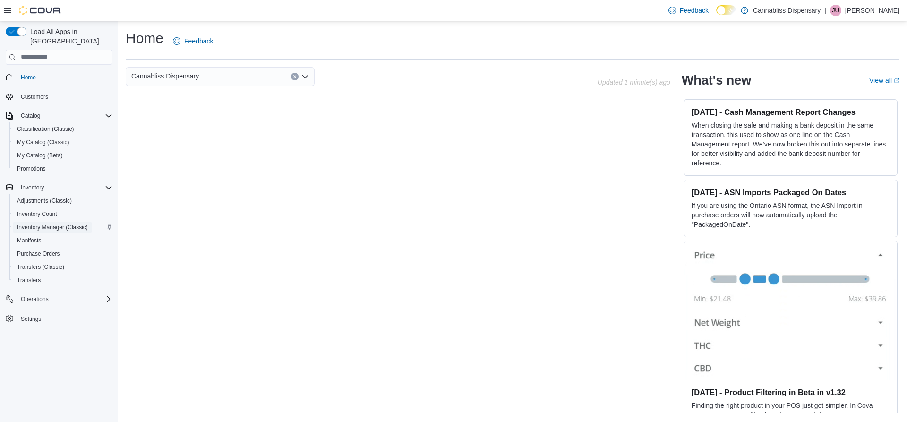
click at [60, 223] on span "Inventory Manager (Classic)" at bounding box center [52, 227] width 71 height 8
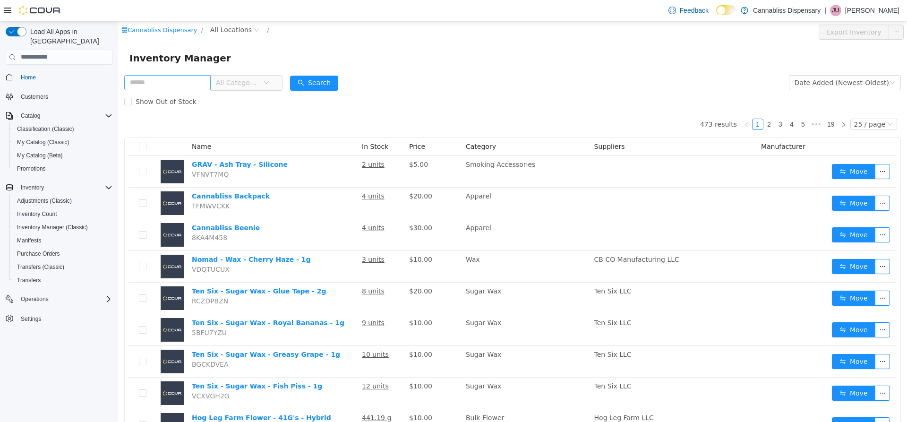
click at [185, 80] on input "text" at bounding box center [167, 82] width 86 height 15
click at [175, 85] on input "text" at bounding box center [167, 82] width 86 height 15
click at [326, 79] on button "Search" at bounding box center [314, 82] width 48 height 15
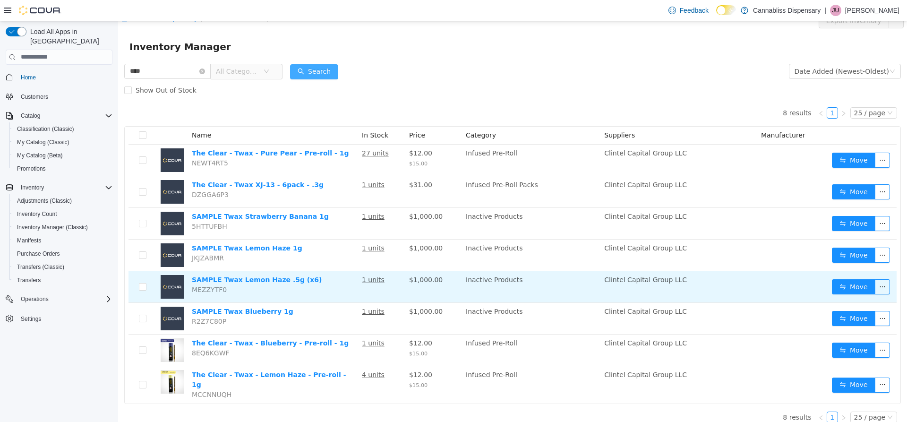
scroll to position [14, 0]
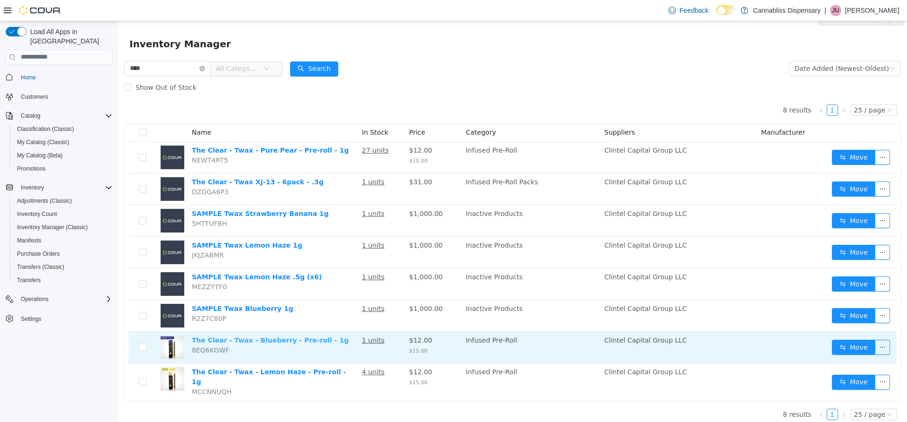
click at [298, 340] on link "The Clear - Twax - Blueberry - Pre-roll - 1g" at bounding box center [270, 340] width 157 height 8
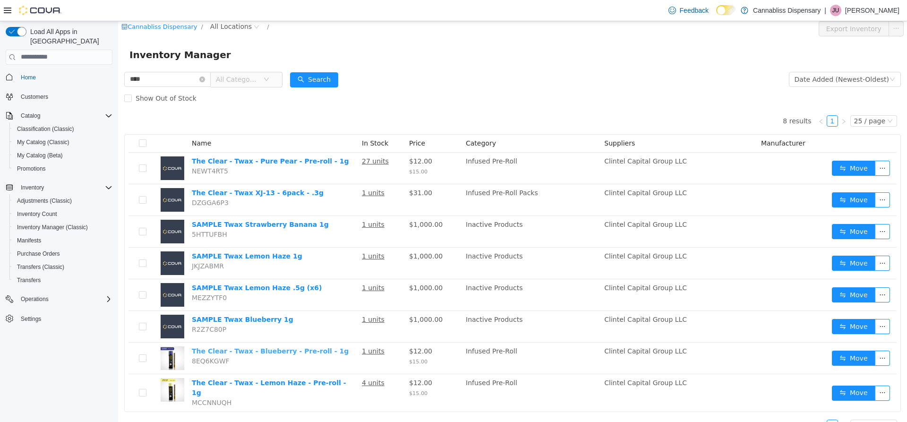
scroll to position [0, 0]
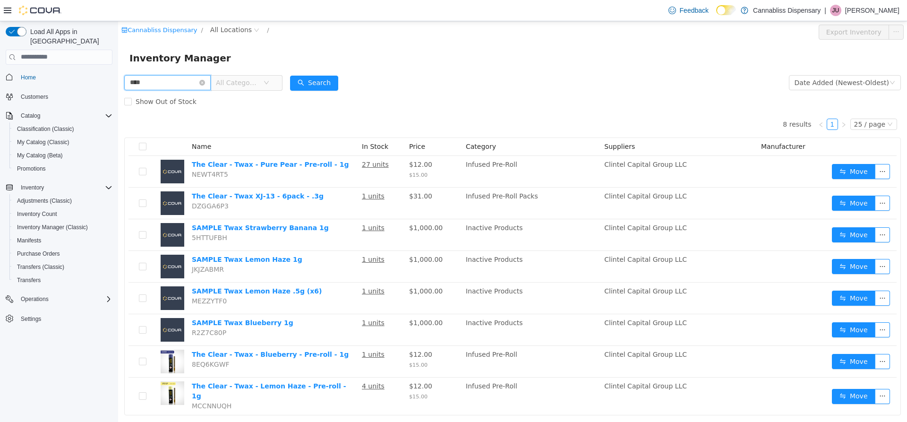
drag, startPoint x: 188, startPoint y: 82, endPoint x: 126, endPoint y: 116, distance: 70.8
click at [118, 95] on html "Cannabliss Dispensary / All Locations / Export Inventory Inventory Manager ****…" at bounding box center [512, 221] width 789 height 400
type input "********"
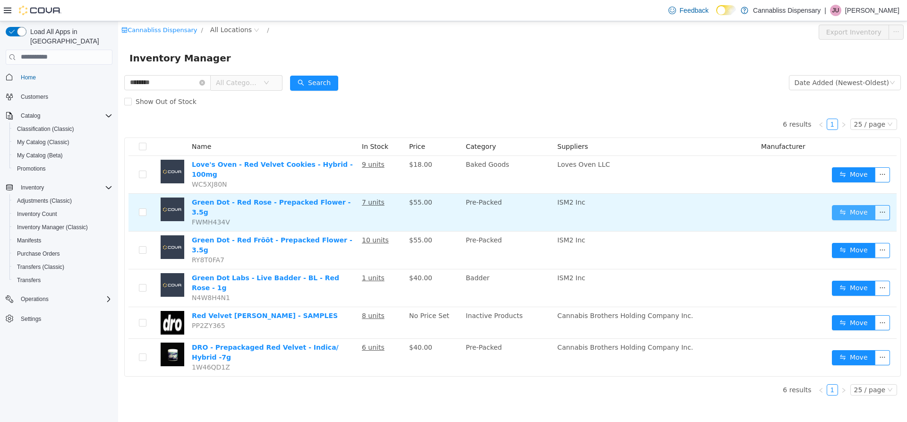
click at [841, 204] on button "Move" at bounding box center [853, 211] width 43 height 15
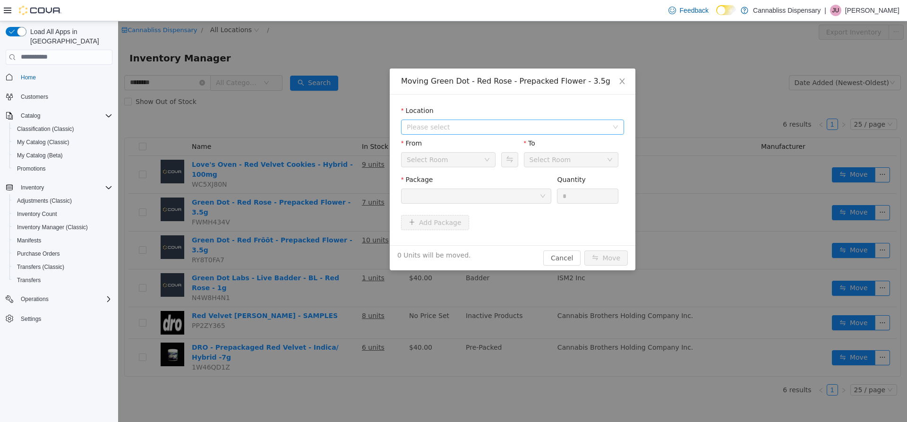
click at [473, 127] on span "Please select" at bounding box center [507, 126] width 201 height 9
click at [456, 161] on span "[STREET_ADDRESS][PERSON_NAME]" at bounding box center [485, 161] width 120 height 8
click at [540, 196] on icon "icon: down" at bounding box center [543, 196] width 6 height 6
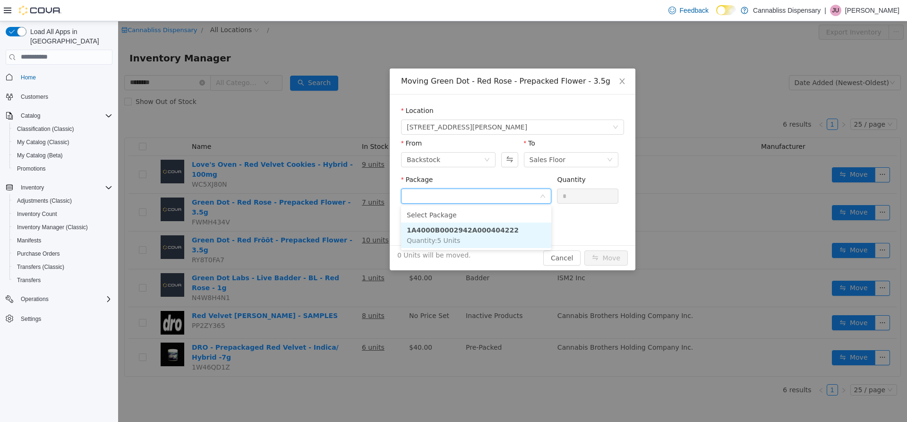
click at [470, 236] on li "1A4000B0002942A000404222 Quantity : 5 Units" at bounding box center [476, 235] width 150 height 26
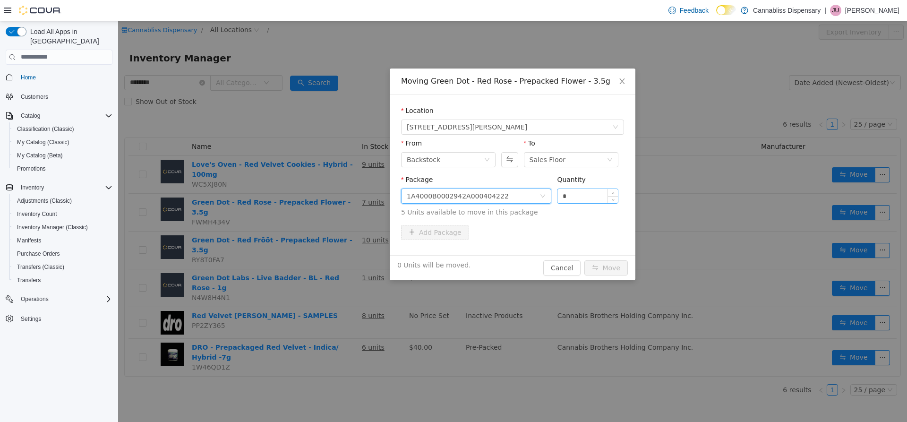
click at [587, 198] on input "*" at bounding box center [587, 195] width 60 height 14
type input "*"
click at [570, 228] on div "Add Package" at bounding box center [512, 231] width 223 height 15
click at [607, 264] on button "Move" at bounding box center [605, 267] width 43 height 15
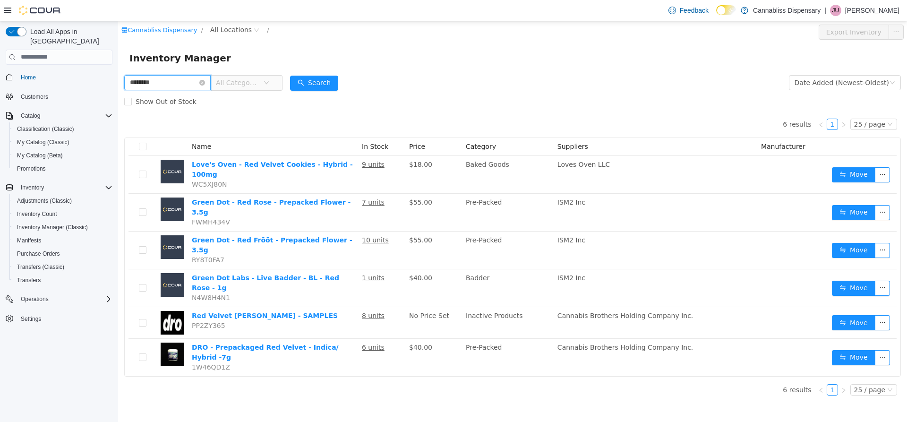
drag, startPoint x: 173, startPoint y: 83, endPoint x: 172, endPoint y: 122, distance: 39.2
click at [118, 103] on html "Cannabliss Dispensary / All Locations / Export Inventory Inventory Manager ****…" at bounding box center [512, 221] width 789 height 400
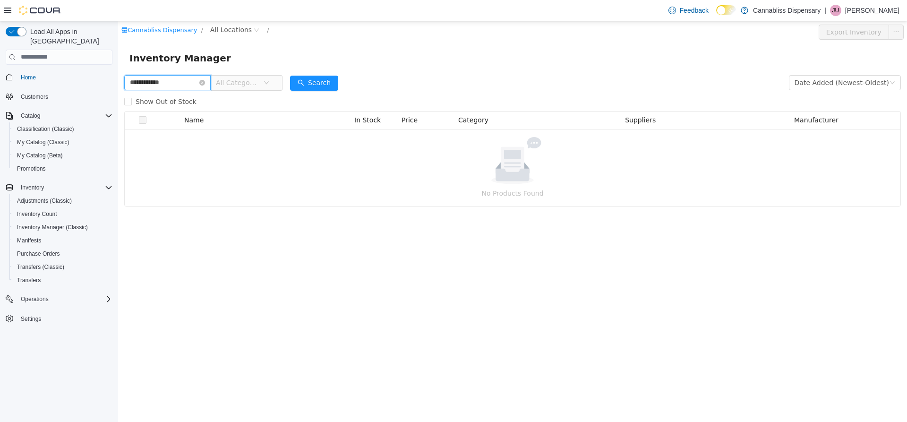
click at [156, 84] on input "**********" at bounding box center [167, 82] width 86 height 15
click at [158, 80] on input "**********" at bounding box center [167, 82] width 86 height 15
type input "**********"
click at [312, 82] on button "Search" at bounding box center [314, 82] width 48 height 15
click at [70, 223] on span "Inventory Manager (Classic)" at bounding box center [52, 227] width 71 height 8
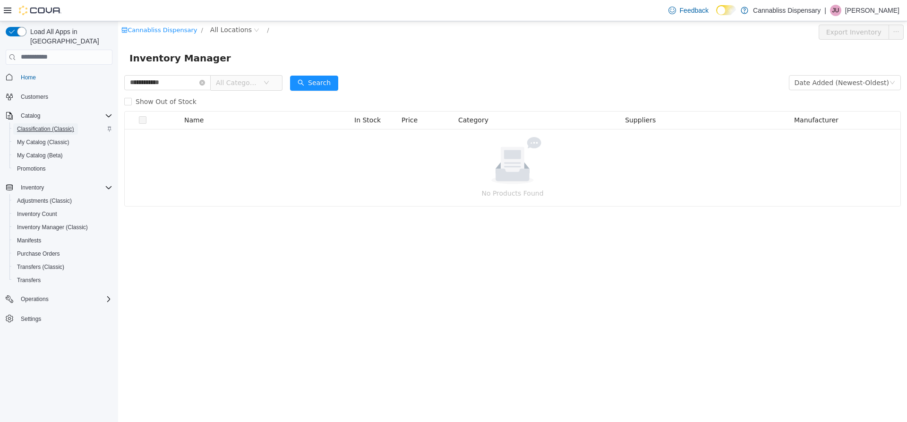
click at [47, 125] on span "Classification (Classic)" at bounding box center [45, 129] width 57 height 8
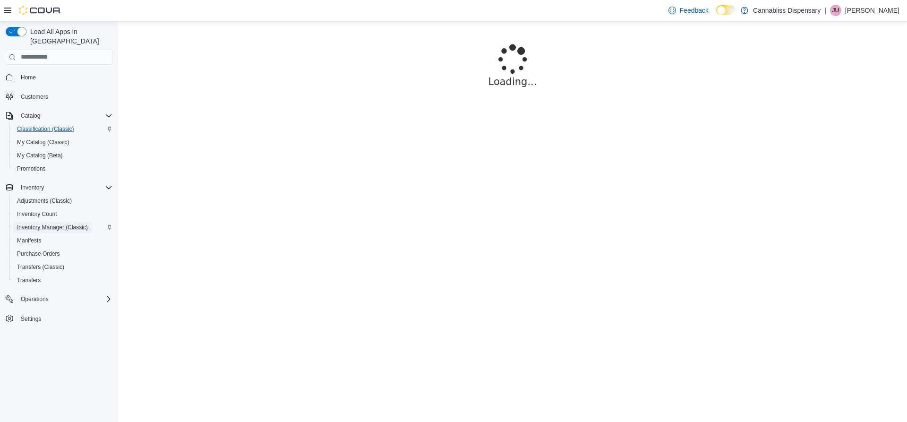
click at [60, 223] on span "Inventory Manager (Classic)" at bounding box center [52, 227] width 71 height 8
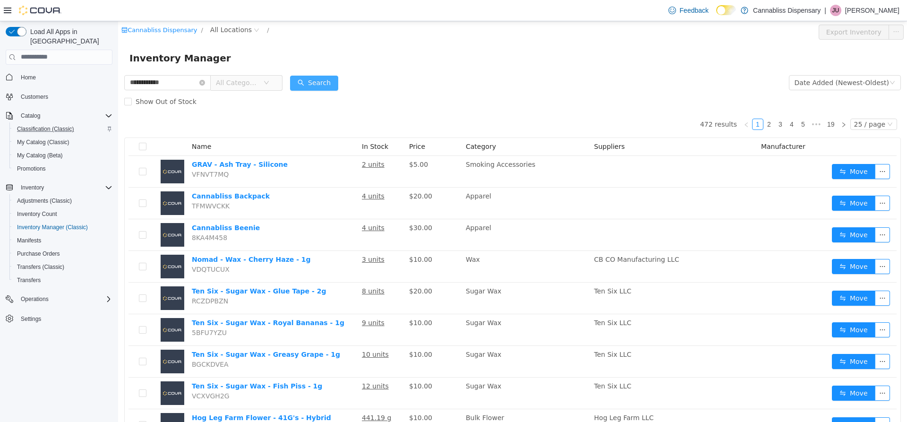
click at [316, 82] on button "Search" at bounding box center [314, 82] width 48 height 15
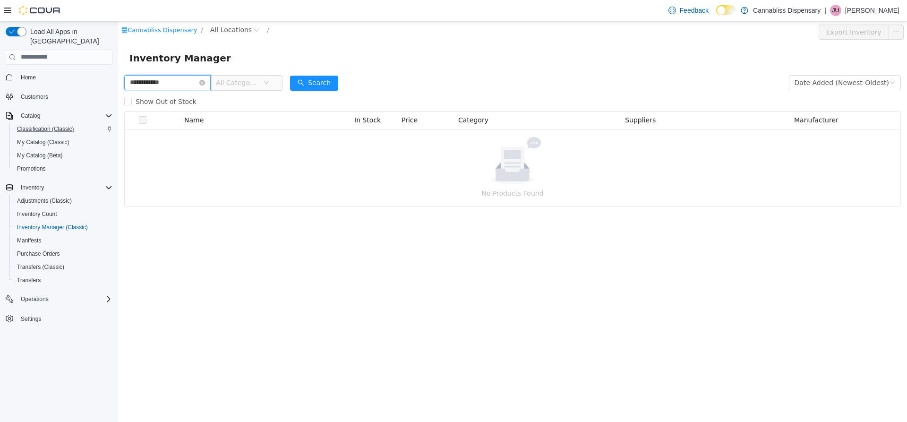
click at [153, 83] on input "**********" at bounding box center [167, 82] width 86 height 15
type input "*"
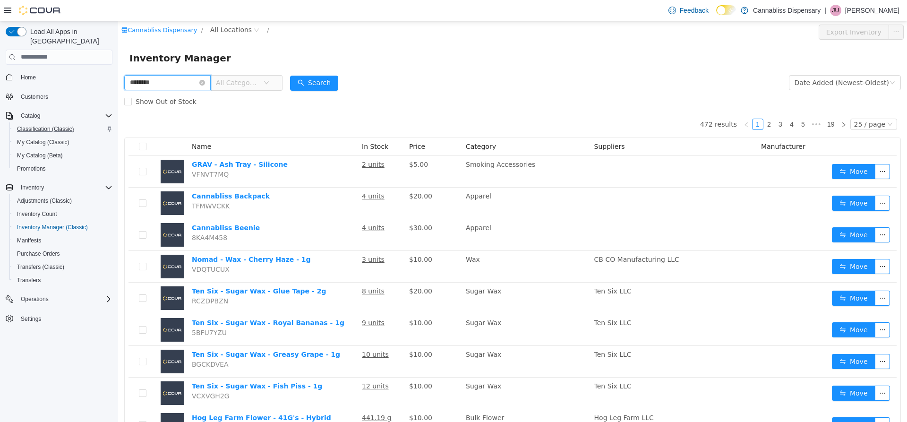
type input "********"
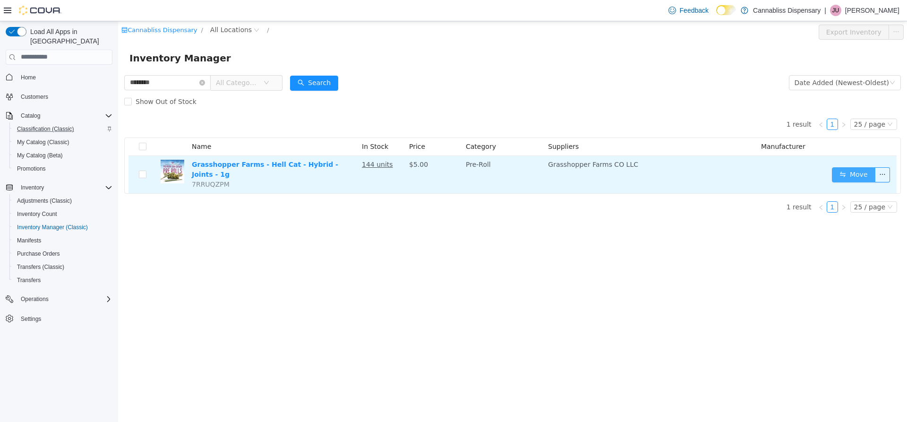
click at [853, 167] on button "Move" at bounding box center [853, 174] width 43 height 15
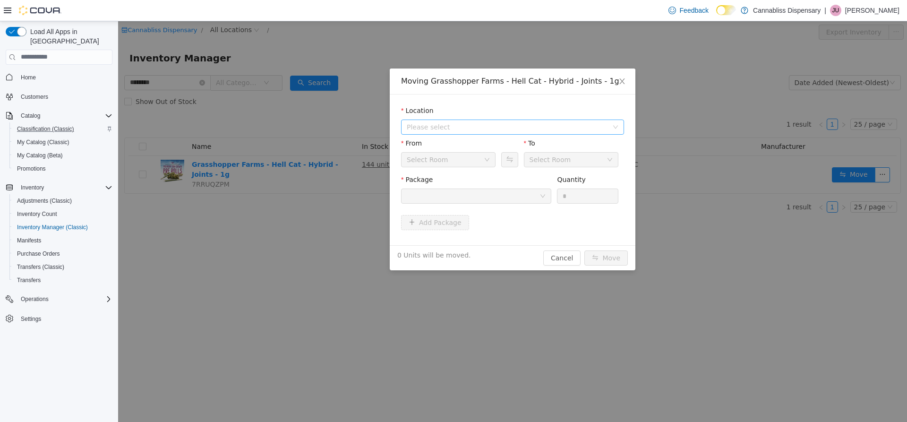
click at [597, 127] on span "Please select" at bounding box center [507, 126] width 201 height 9
click at [508, 153] on li "All Locations 440 Lawrence Street" at bounding box center [512, 152] width 219 height 29
click at [506, 159] on span "[STREET_ADDRESS][PERSON_NAME]" at bounding box center [522, 160] width 199 height 13
click at [546, 204] on div "Package" at bounding box center [476, 190] width 150 height 33
click at [544, 197] on icon "icon: down" at bounding box center [543, 196] width 6 height 6
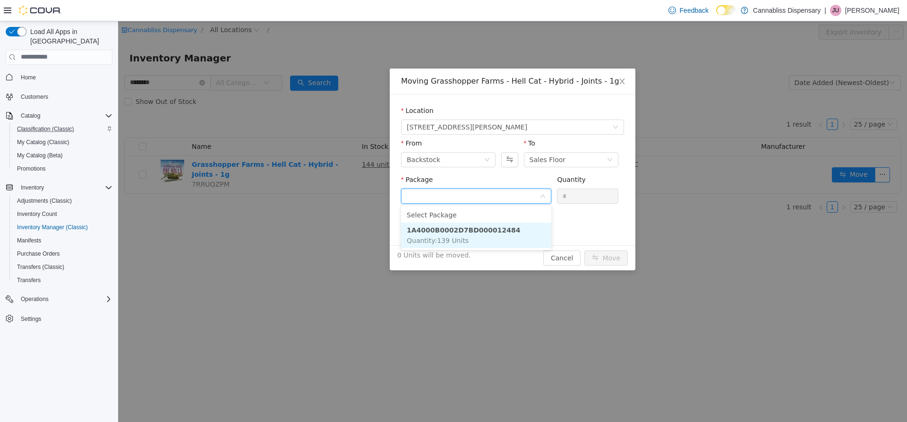
click at [460, 240] on span "Quantity : 139 Units" at bounding box center [438, 240] width 62 height 8
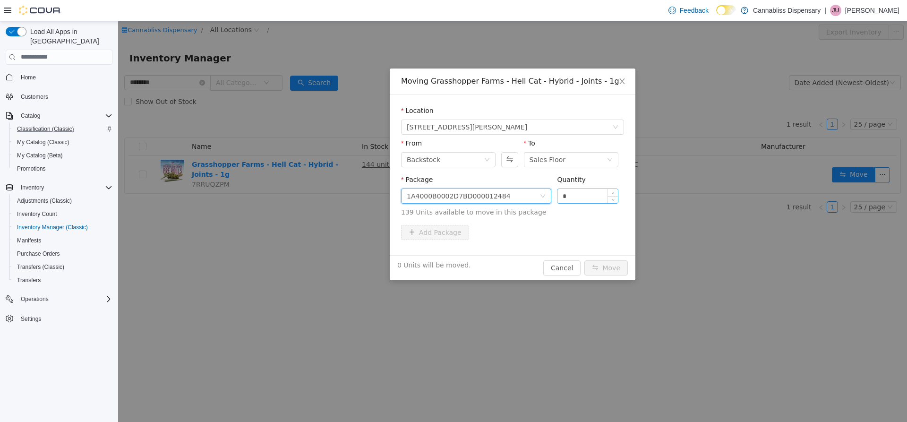
click at [587, 199] on input "*" at bounding box center [587, 195] width 60 height 14
type input "*"
click at [569, 226] on div "Add Package" at bounding box center [512, 231] width 223 height 15
click at [610, 265] on button "Move" at bounding box center [605, 267] width 43 height 15
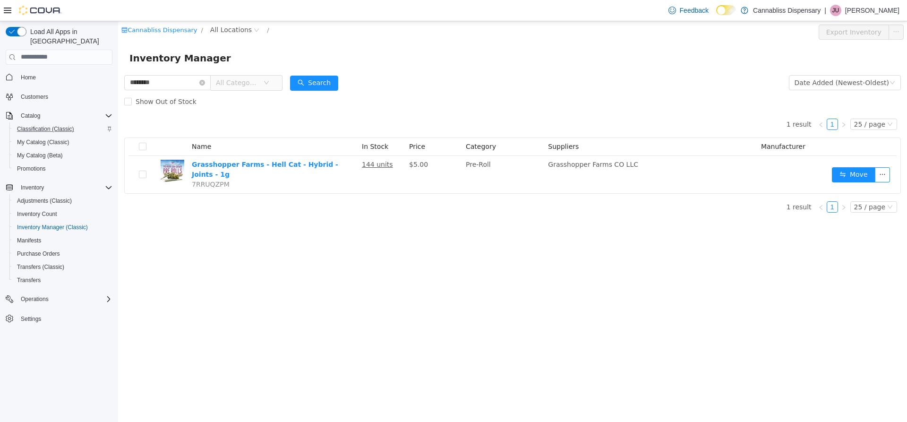
click at [871, 11] on p "[PERSON_NAME]" at bounding box center [872, 10] width 54 height 11
click at [841, 94] on span "Sign Out" at bounding box center [838, 91] width 26 height 9
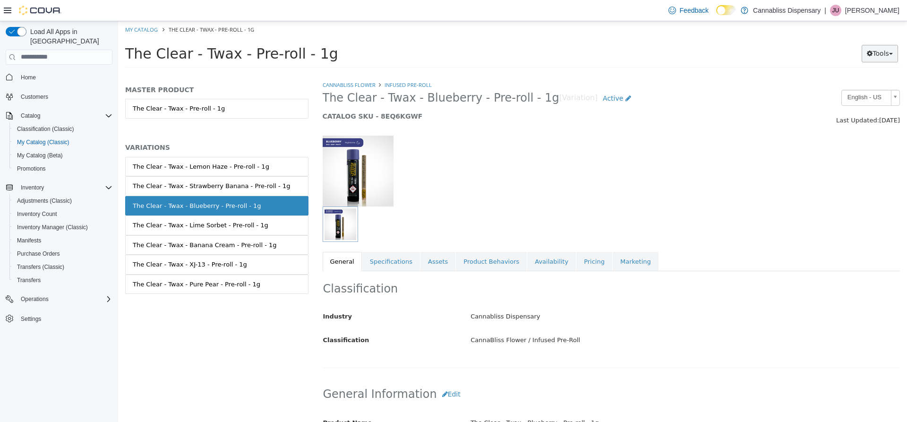
click at [870, 58] on button "Tools" at bounding box center [879, 52] width 36 height 17
click at [860, 88] on link "Print Labels" at bounding box center [860, 84] width 75 height 13
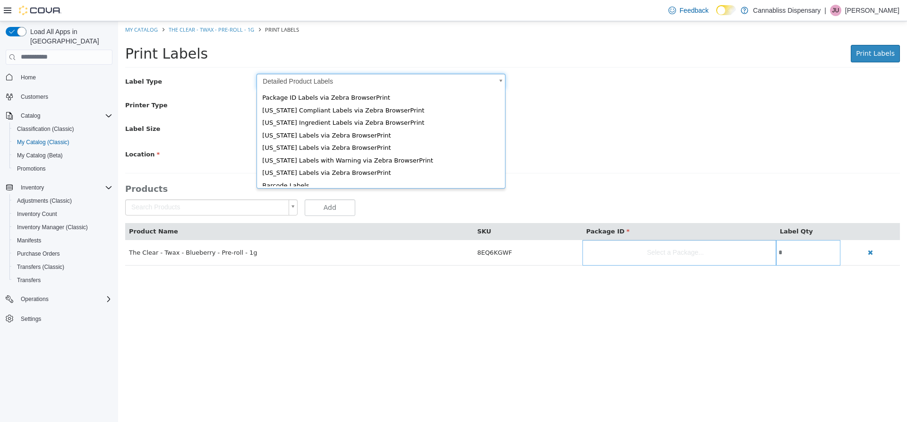
click at [338, 84] on body "Saving Bulk Changes... × My Catalog The Clear - Twax - Pre-roll - 1g Print Labe…" at bounding box center [512, 148] width 789 height 254
type input "*"
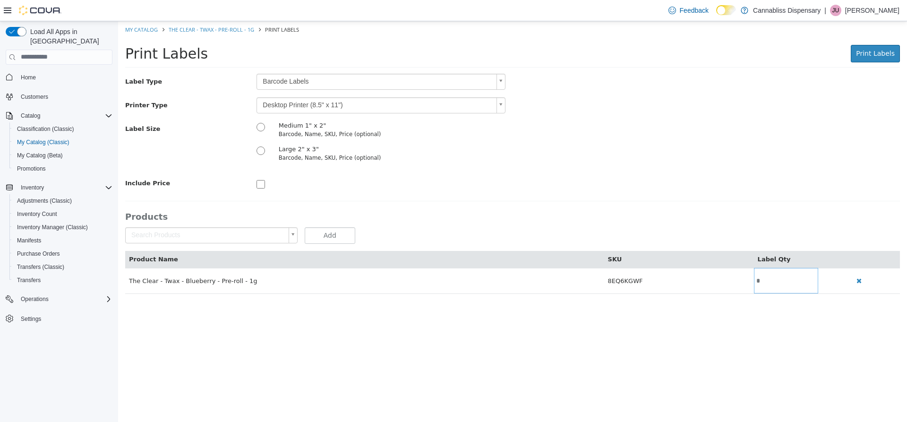
click at [327, 108] on body "Saving Bulk Changes... × My Catalog The Clear - Twax - Pre-roll - 1g Print Labe…" at bounding box center [512, 162] width 789 height 282
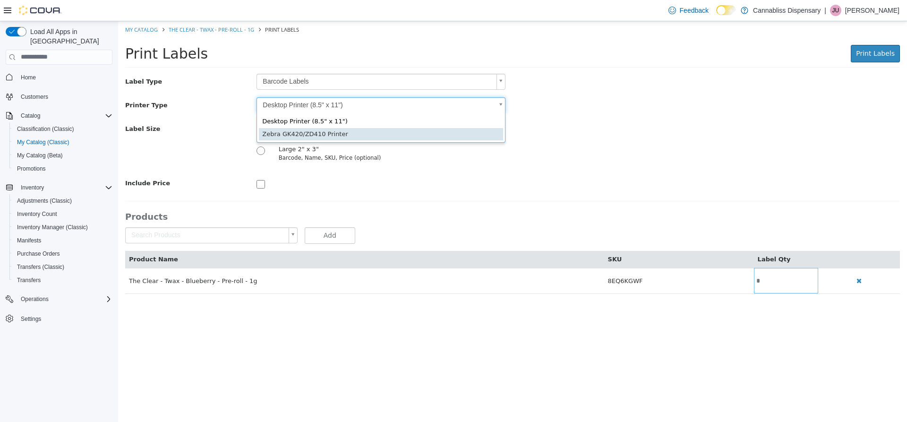
type input "*"
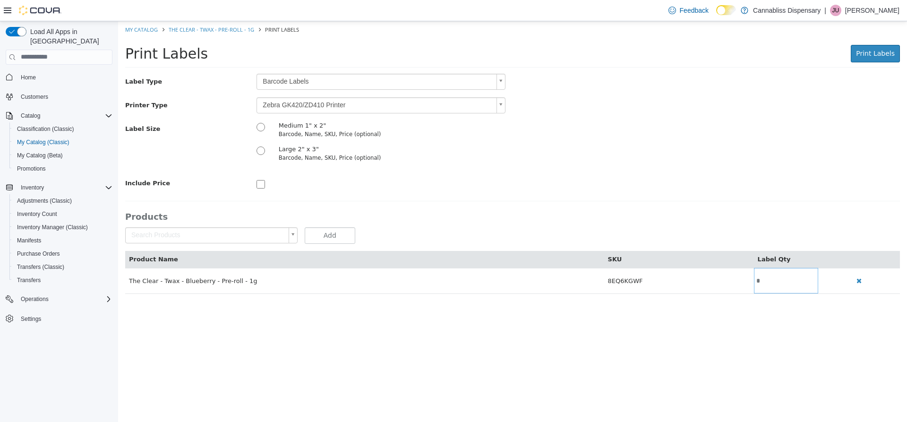
click at [474, 148] on div "Large 2" x 3"" at bounding box center [381, 148] width 205 height 9
click at [867, 57] on span "Print Labels" at bounding box center [875, 53] width 39 height 8
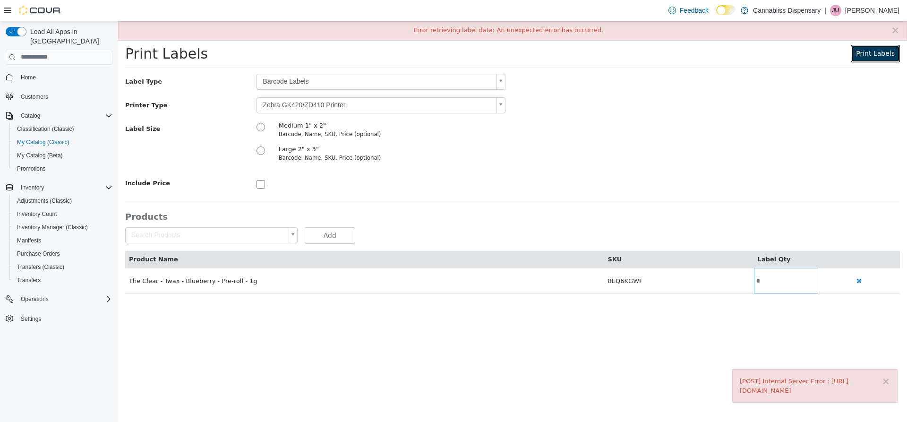
click at [885, 49] on span "Print Labels" at bounding box center [875, 53] width 39 height 8
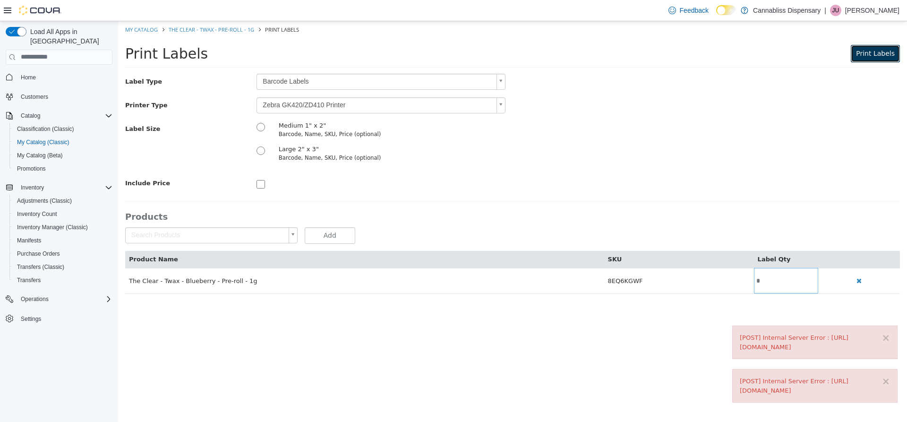
click at [873, 55] on span "Print Labels" at bounding box center [875, 53] width 39 height 8
click at [886, 339] on button "×" at bounding box center [885, 337] width 9 height 10
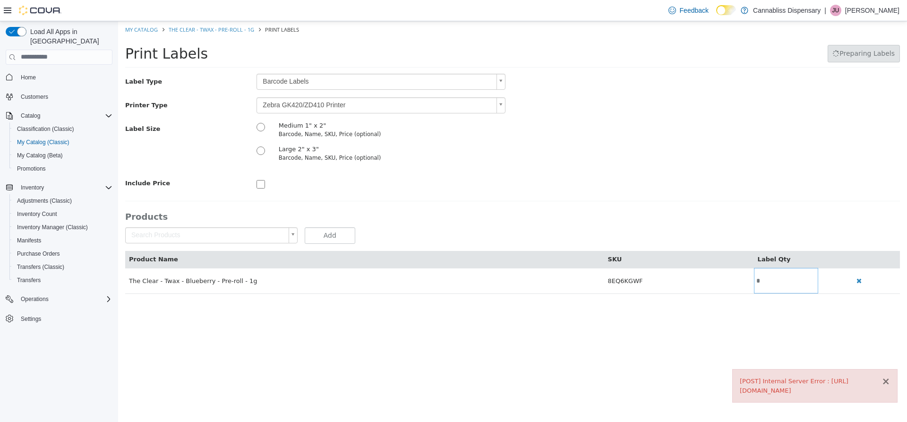
click at [887, 383] on button "×" at bounding box center [885, 381] width 9 height 10
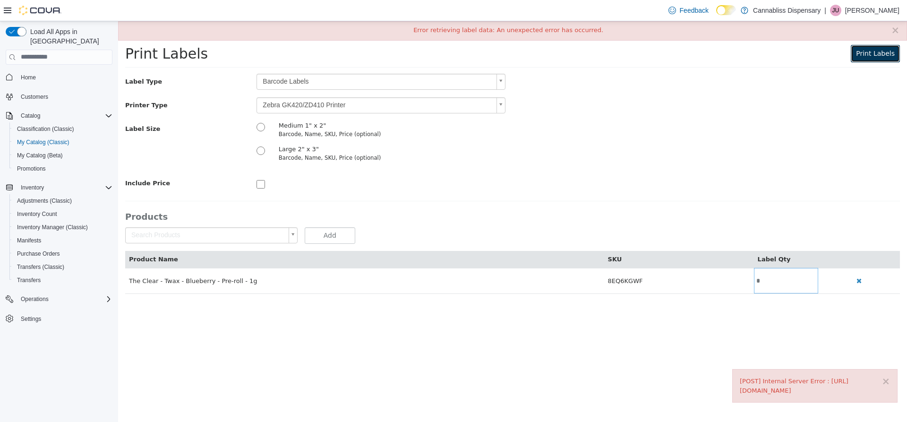
click at [867, 50] on span "Print Labels" at bounding box center [875, 53] width 39 height 8
